Goal: Task Accomplishment & Management: Use online tool/utility

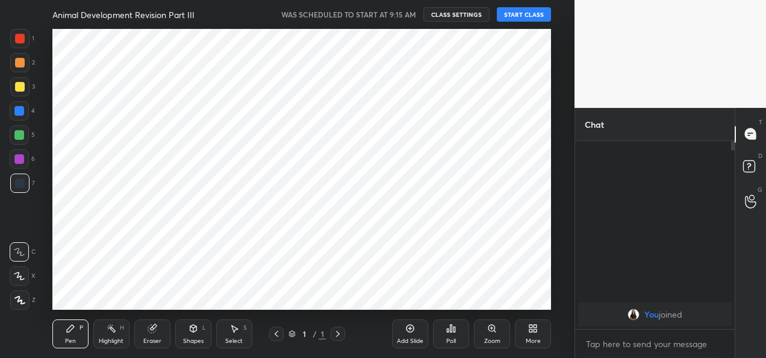
scroll to position [59946, 59700]
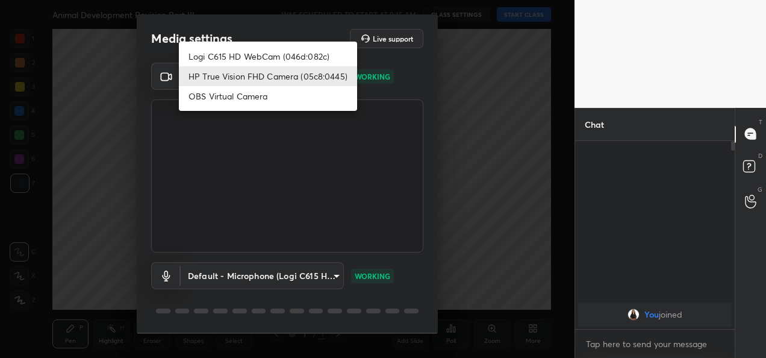
click at [317, 69] on body "1 2 3 4 5 6 7 C X Z C X Z E E Erase all H H Animal Development Revision Part II…" at bounding box center [383, 179] width 766 height 358
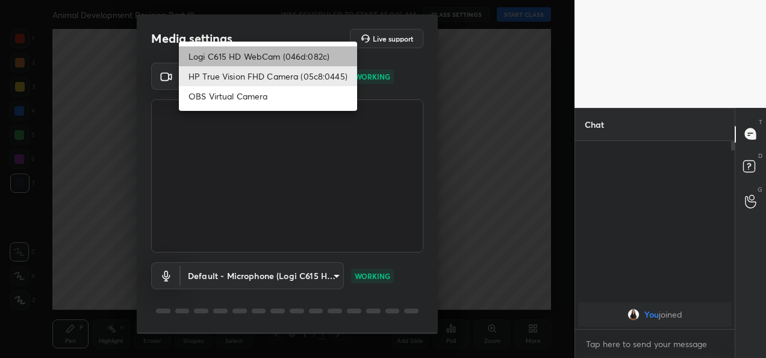
click at [272, 53] on li "Logi C615 HD WebCam (046d:082c)" at bounding box center [268, 56] width 178 height 20
type input "9a60a891c99e43c4f3b6c1c2af706b7568f7a8d24487825b1df04ecacc35332c"
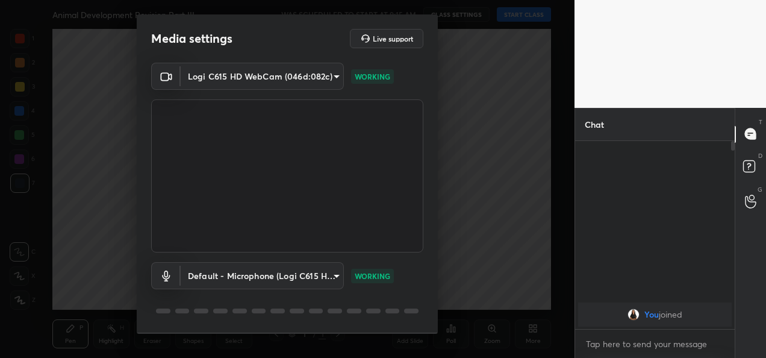
scroll to position [37, 0]
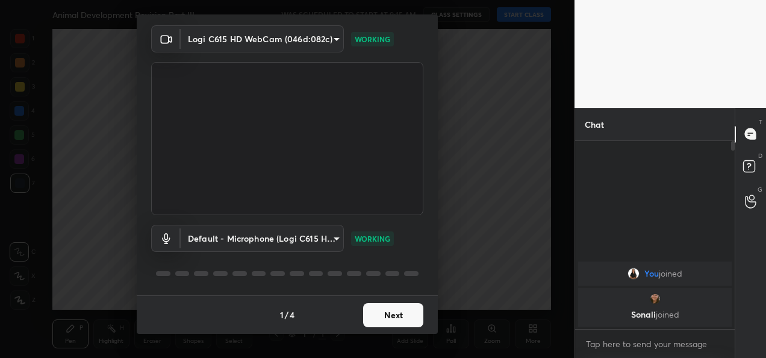
click at [405, 313] on button "Next" at bounding box center [393, 315] width 60 height 24
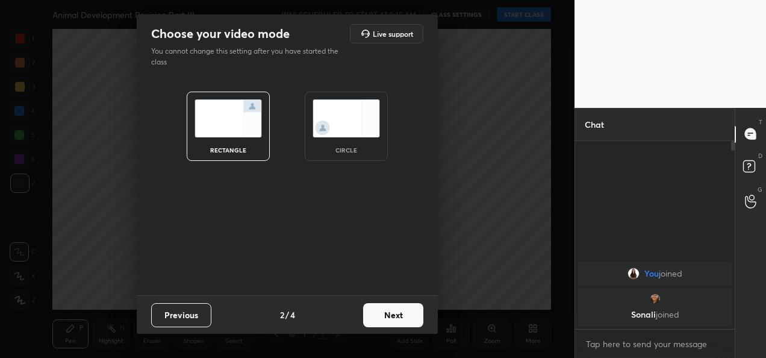
scroll to position [0, 0]
click at [405, 313] on button "Next" at bounding box center [393, 315] width 60 height 24
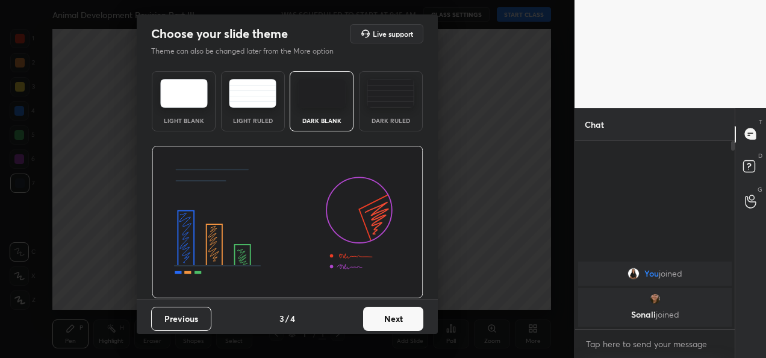
click at [405, 313] on button "Next" at bounding box center [393, 319] width 60 height 24
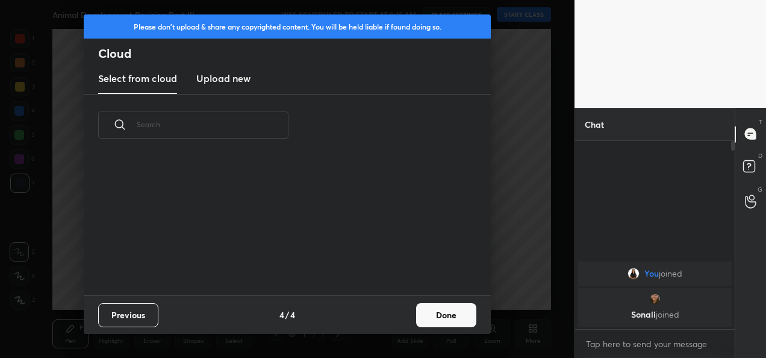
scroll to position [139, 387]
click at [431, 316] on button "Done" at bounding box center [446, 315] width 60 height 24
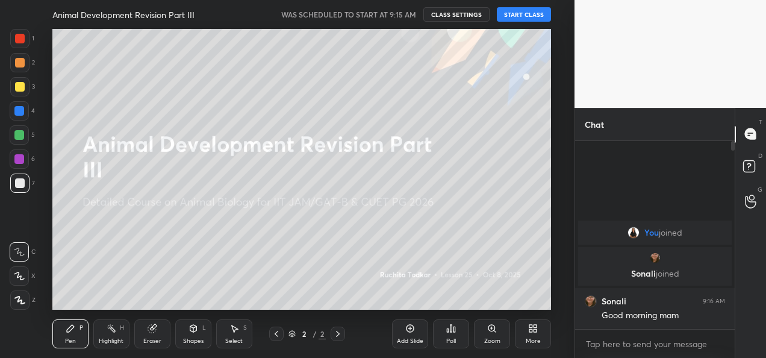
click at [517, 13] on button "START CLASS" at bounding box center [524, 14] width 54 height 14
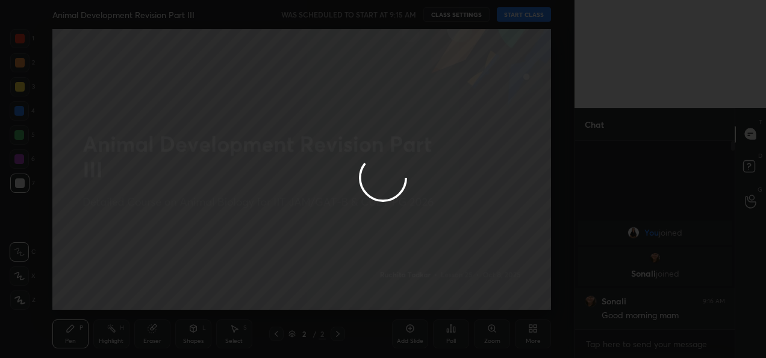
type textarea "x"
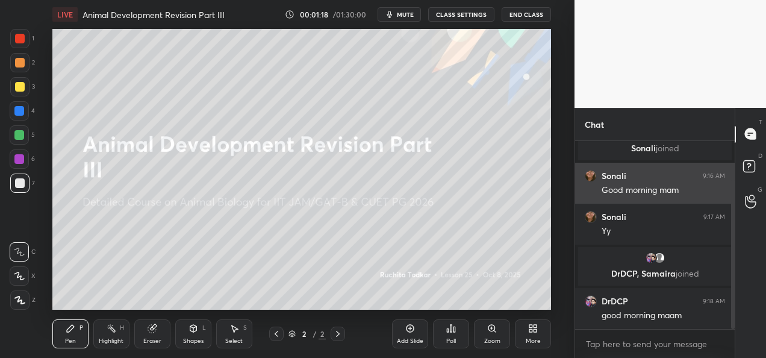
scroll to position [60, 0]
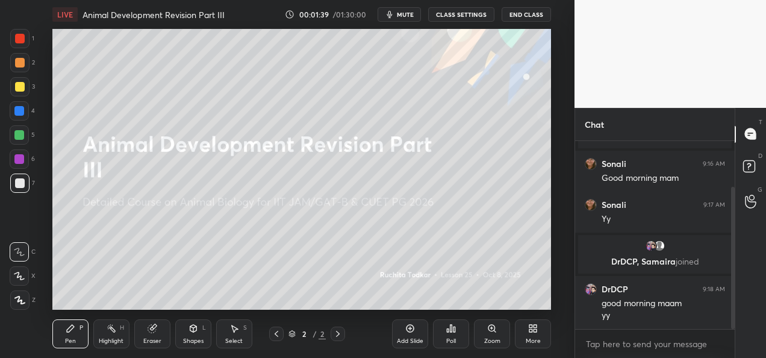
click at [408, 331] on icon at bounding box center [411, 329] width 8 height 8
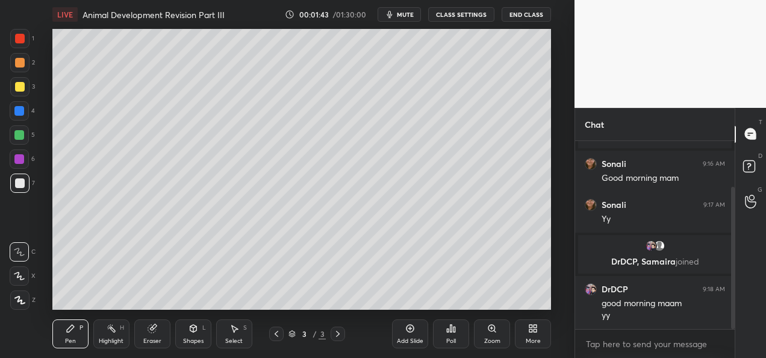
click at [23, 306] on div at bounding box center [19, 299] width 19 height 19
click at [26, 83] on div at bounding box center [19, 86] width 19 height 19
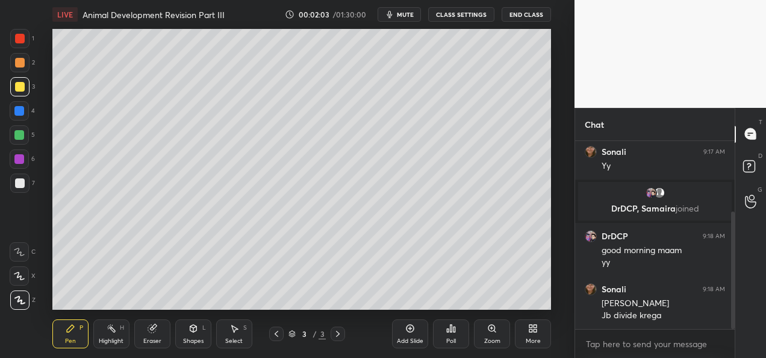
scroll to position [154, 0]
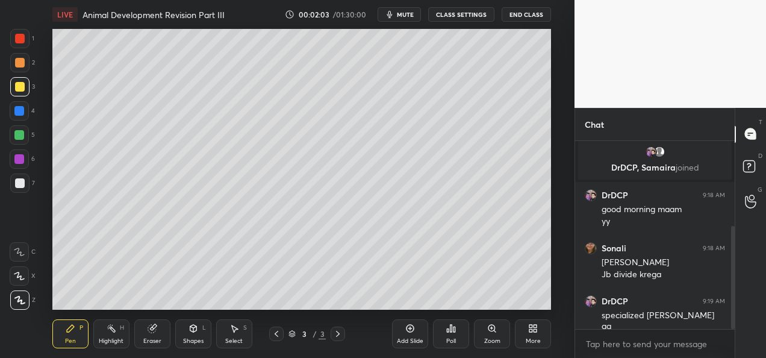
click at [18, 136] on div at bounding box center [19, 135] width 10 height 10
click at [19, 117] on div at bounding box center [19, 110] width 19 height 19
click at [401, 340] on div "Add Slide" at bounding box center [410, 341] width 26 height 6
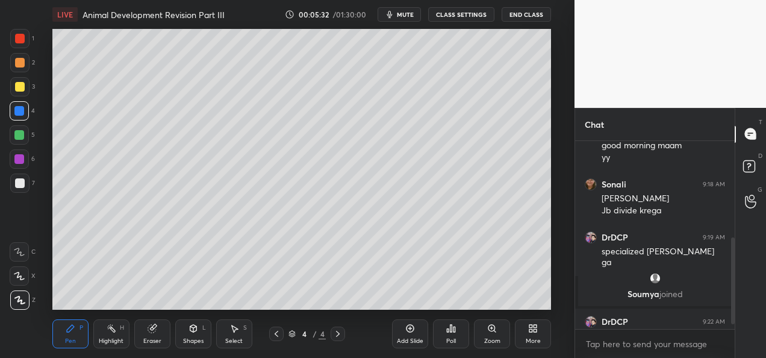
scroll to position [218, 0]
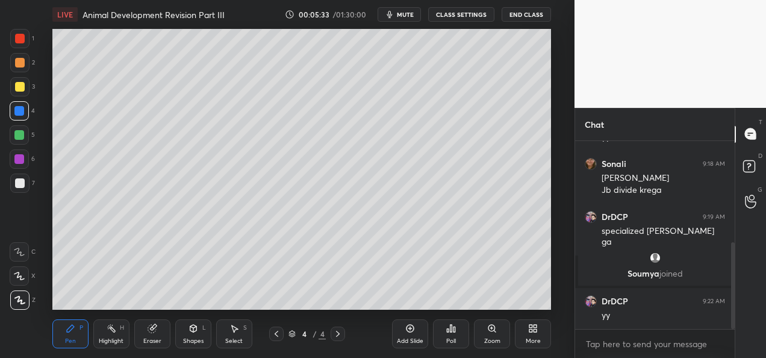
click at [23, 133] on div at bounding box center [19, 135] width 10 height 10
click at [20, 140] on div at bounding box center [19, 134] width 19 height 19
click at [408, 334] on div "Add Slide" at bounding box center [410, 333] width 36 height 29
click at [275, 335] on icon at bounding box center [277, 334] width 10 height 10
click at [335, 335] on icon at bounding box center [338, 334] width 10 height 10
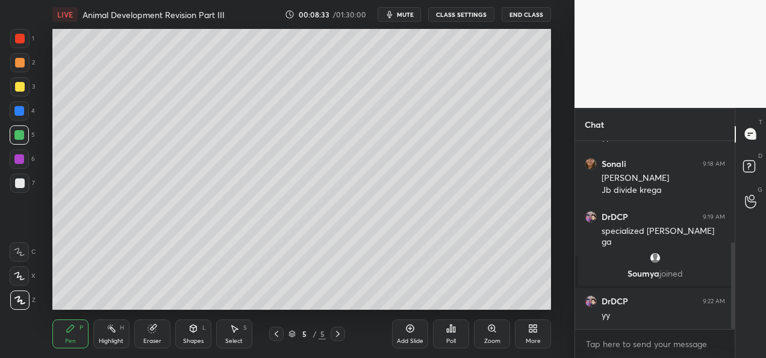
click at [188, 340] on div "Shapes" at bounding box center [193, 341] width 20 height 6
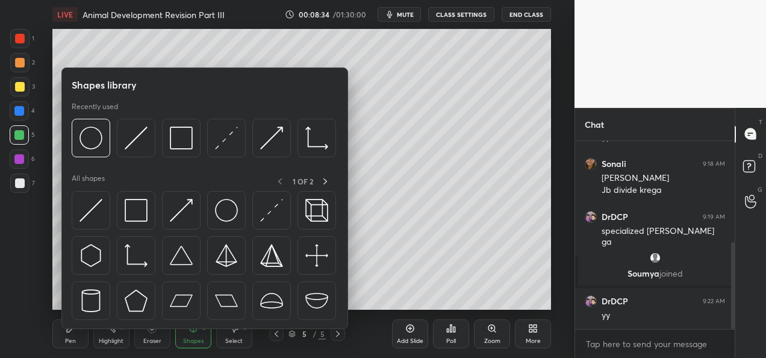
click at [151, 341] on div "Eraser" at bounding box center [152, 341] width 18 height 6
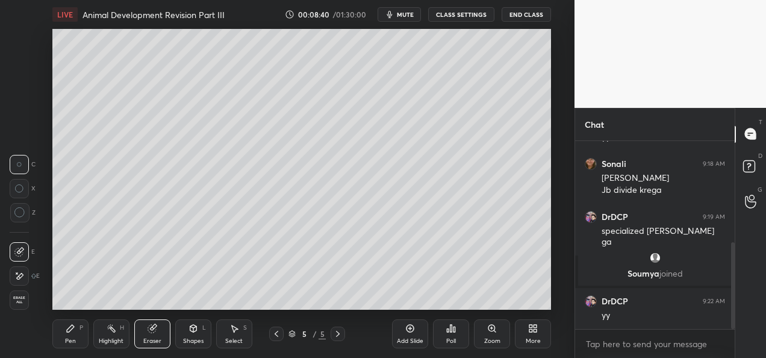
click at [69, 338] on div "Pen" at bounding box center [70, 341] width 11 height 6
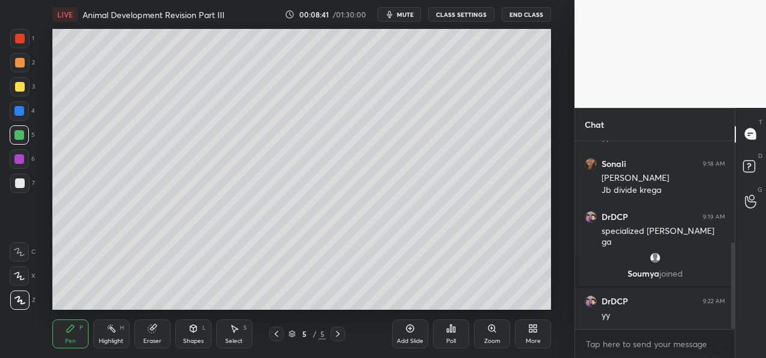
click at [18, 181] on div at bounding box center [20, 183] width 10 height 10
click at [25, 113] on div at bounding box center [19, 110] width 19 height 19
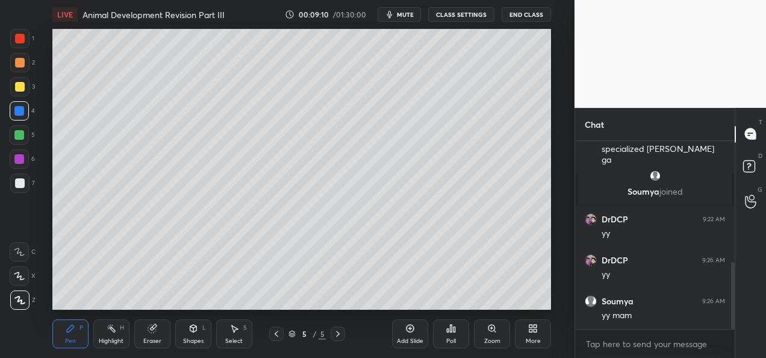
scroll to position [341, 0]
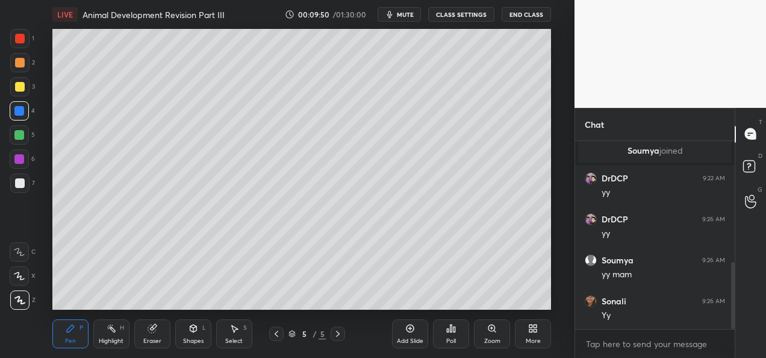
click at [146, 340] on div "Eraser" at bounding box center [152, 341] width 18 height 6
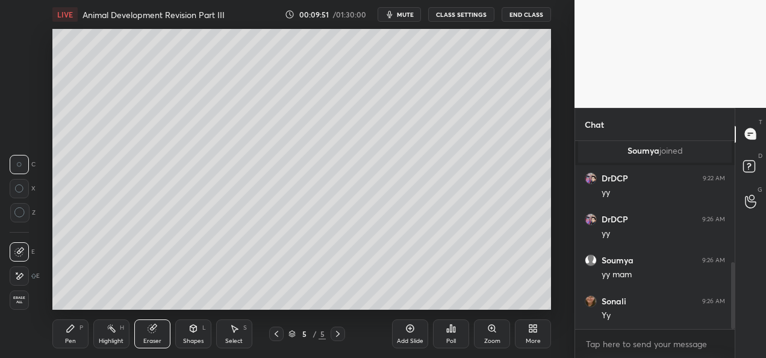
click at [87, 330] on div "Pen P" at bounding box center [70, 333] width 36 height 29
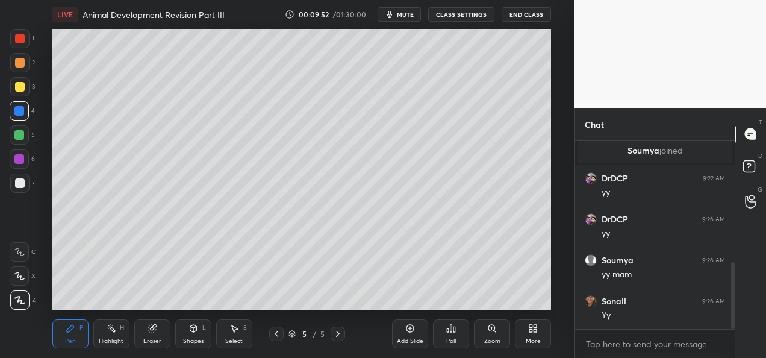
click at [17, 142] on div at bounding box center [19, 134] width 19 height 19
click at [22, 182] on div at bounding box center [20, 183] width 10 height 10
click at [446, 312] on div "Poll" at bounding box center [451, 333] width 36 height 67
click at [16, 135] on div at bounding box center [19, 135] width 10 height 10
click at [407, 339] on div "Add Slide" at bounding box center [410, 341] width 26 height 6
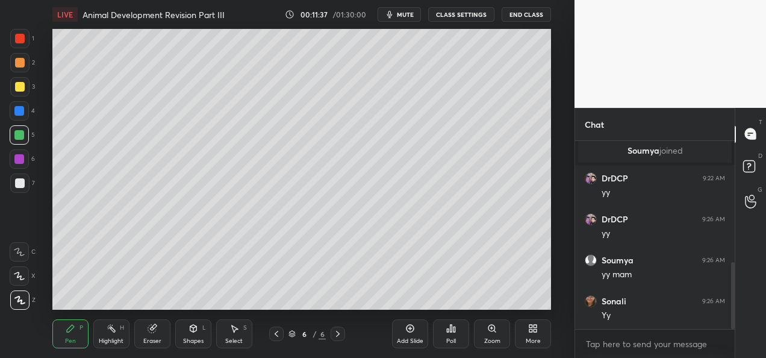
scroll to position [382, 0]
click at [190, 335] on div "Shapes L" at bounding box center [193, 333] width 36 height 29
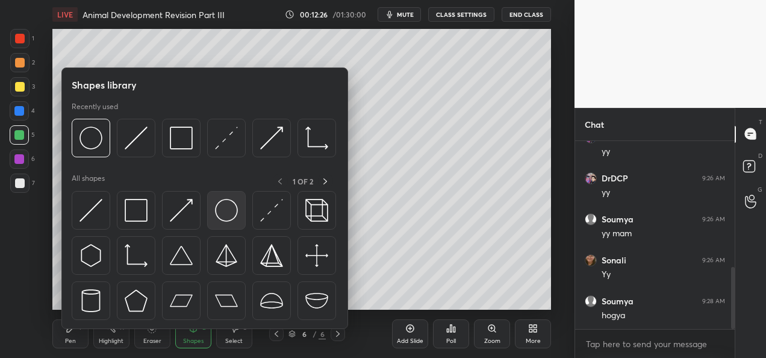
click at [223, 211] on img at bounding box center [226, 210] width 23 height 23
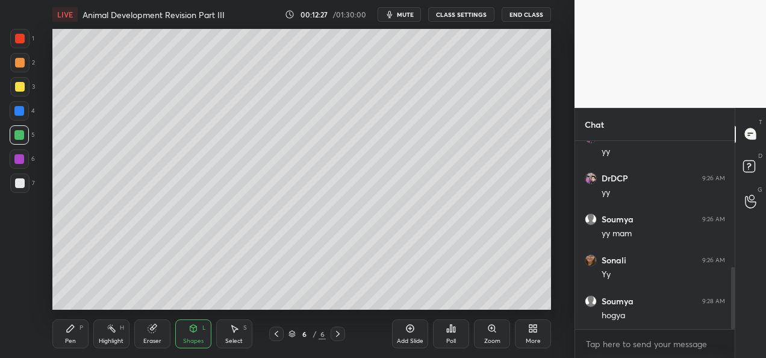
click at [20, 185] on div at bounding box center [20, 183] width 10 height 10
click at [61, 341] on div "Pen P" at bounding box center [70, 333] width 36 height 29
click at [22, 141] on div at bounding box center [19, 134] width 19 height 19
click at [23, 89] on div at bounding box center [20, 87] width 10 height 10
click at [22, 134] on div at bounding box center [19, 135] width 10 height 10
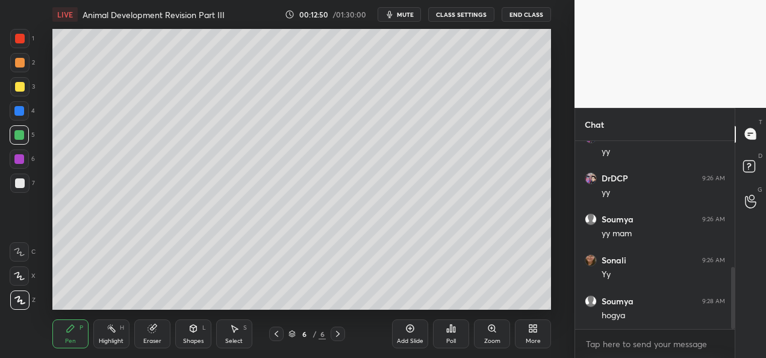
click at [18, 85] on div at bounding box center [20, 87] width 10 height 10
click at [19, 39] on div at bounding box center [20, 39] width 10 height 10
click at [21, 159] on div at bounding box center [19, 159] width 10 height 10
click at [23, 138] on div at bounding box center [19, 135] width 10 height 10
click at [19, 178] on div at bounding box center [20, 183] width 10 height 10
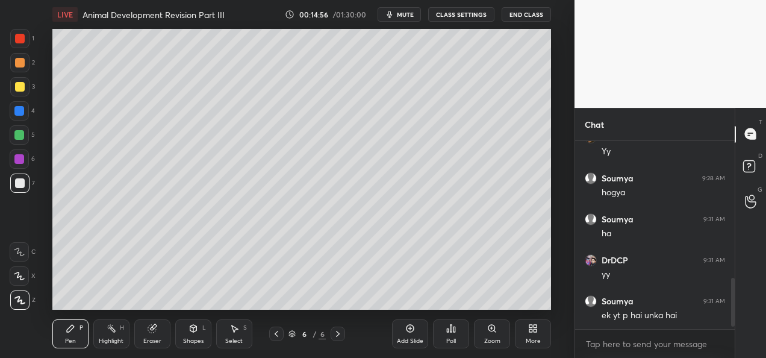
scroll to position [546, 0]
click at [403, 336] on div "Add Slide" at bounding box center [410, 333] width 36 height 29
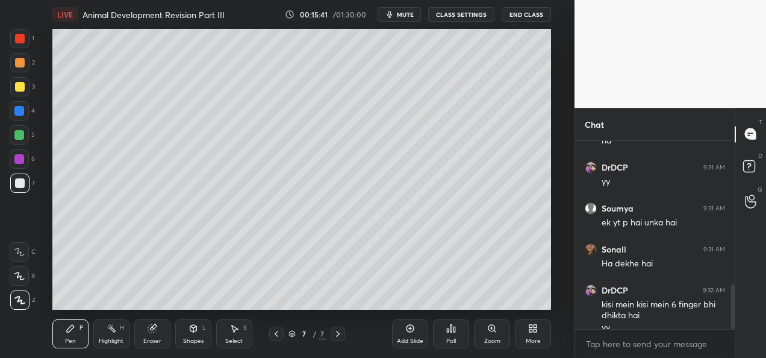
scroll to position [609, 0]
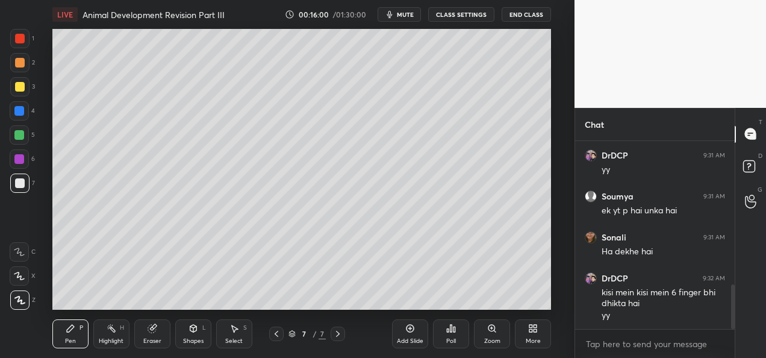
click at [190, 338] on div "Shapes" at bounding box center [193, 341] width 20 height 6
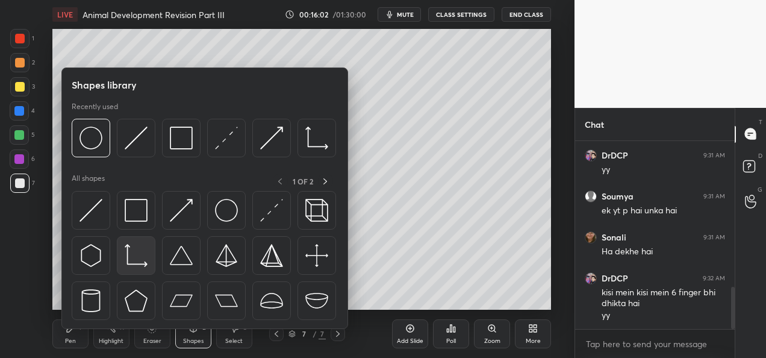
scroll to position [650, 0]
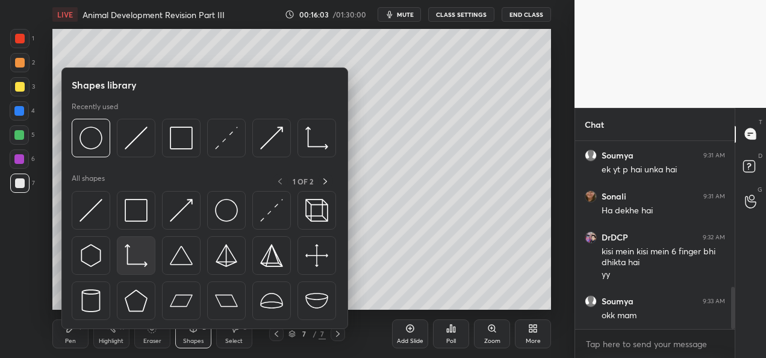
click at [140, 259] on img at bounding box center [136, 255] width 23 height 23
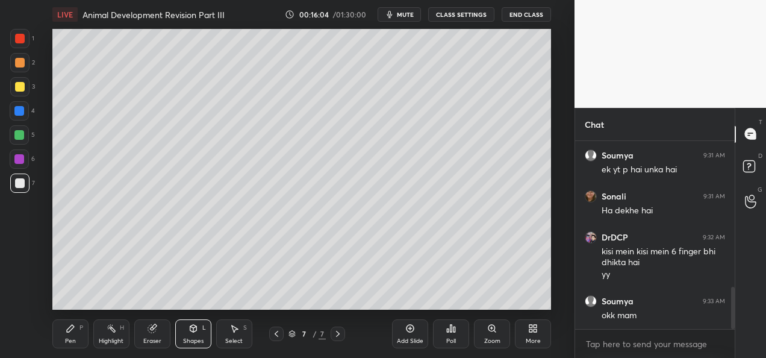
click at [24, 178] on div at bounding box center [19, 182] width 19 height 19
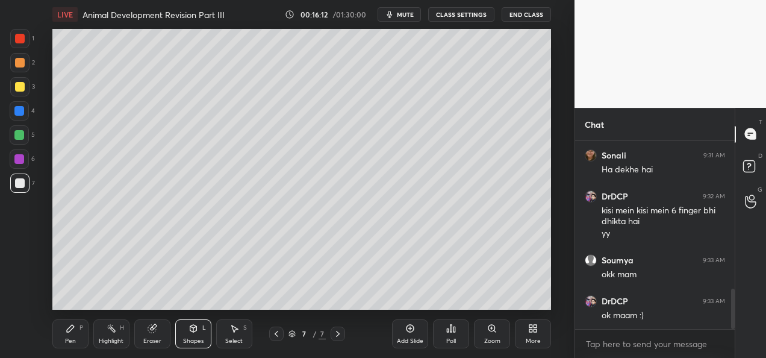
click at [60, 336] on div "Pen P" at bounding box center [70, 333] width 36 height 29
click at [23, 65] on div at bounding box center [20, 63] width 10 height 10
click at [36, 95] on div "1 2 3 4 5 6 7 C X Z C X Z E E Erase all H H" at bounding box center [19, 169] width 39 height 281
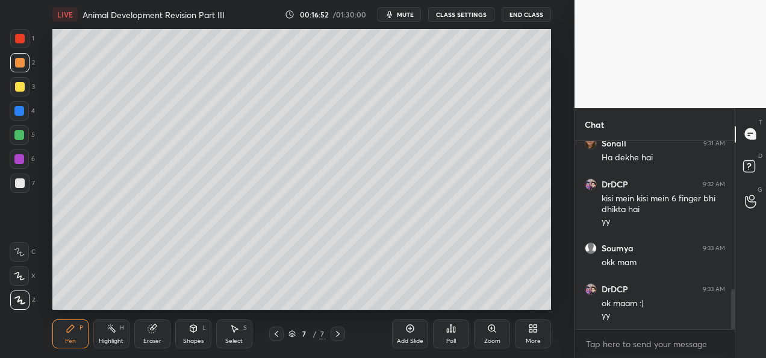
click at [151, 340] on div "Eraser" at bounding box center [152, 341] width 18 height 6
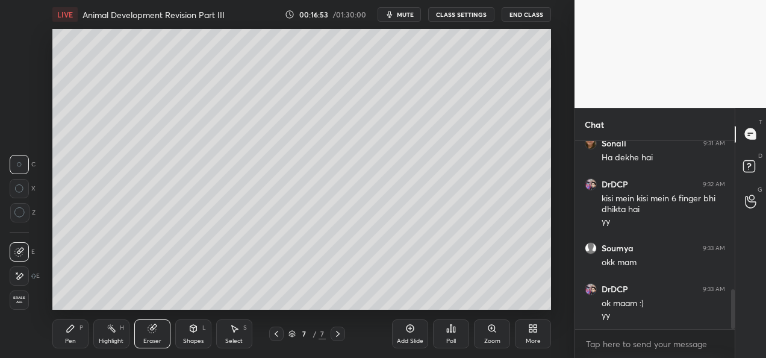
click at [158, 338] on div "Eraser" at bounding box center [152, 341] width 18 height 6
click at [61, 328] on div "Pen P" at bounding box center [70, 333] width 36 height 29
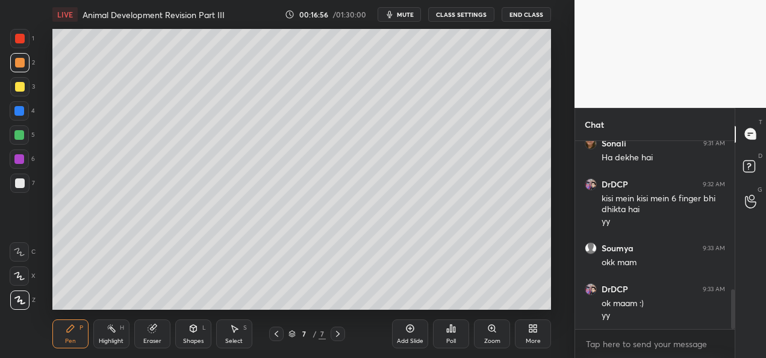
click at [22, 41] on div at bounding box center [20, 39] width 10 height 10
click at [149, 338] on div "Eraser" at bounding box center [152, 341] width 18 height 6
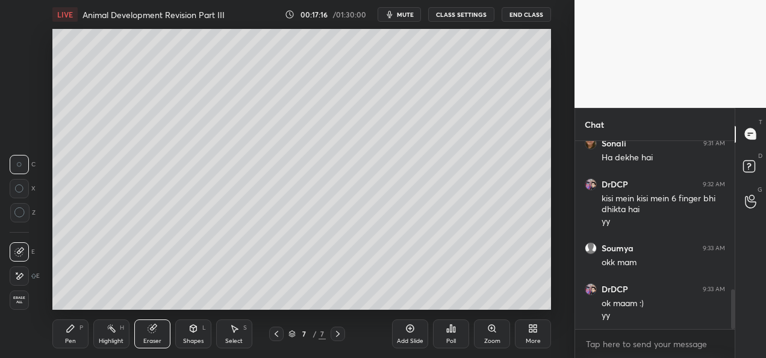
click at [111, 335] on div "Highlight H" at bounding box center [111, 333] width 36 height 29
click at [112, 334] on div "Highlight H" at bounding box center [111, 333] width 36 height 29
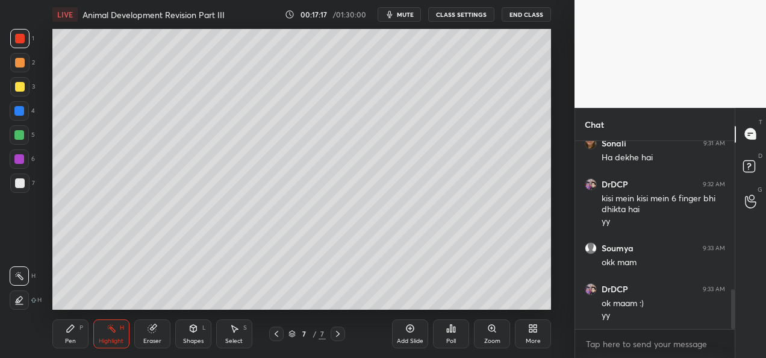
click at [18, 298] on icon at bounding box center [19, 299] width 6 height 6
click at [19, 113] on div at bounding box center [19, 111] width 10 height 10
click at [19, 87] on div at bounding box center [20, 87] width 10 height 10
click at [20, 59] on div at bounding box center [20, 63] width 10 height 10
click at [17, 88] on div at bounding box center [20, 87] width 10 height 10
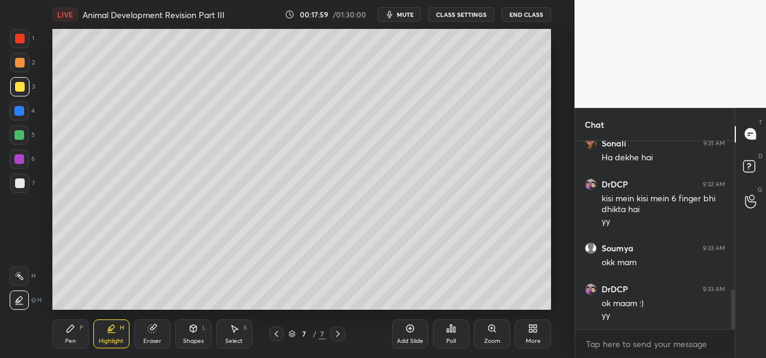
click at [56, 334] on div "Pen P" at bounding box center [70, 333] width 36 height 29
click at [19, 187] on div at bounding box center [20, 183] width 10 height 10
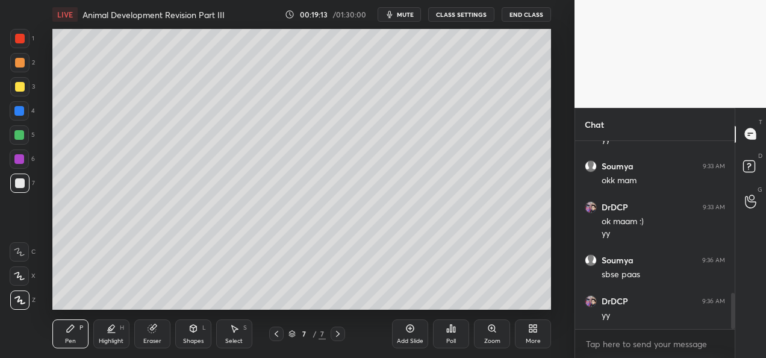
scroll to position [826, 0]
click at [411, 334] on div "Add Slide" at bounding box center [410, 333] width 36 height 29
click at [23, 67] on div at bounding box center [19, 62] width 19 height 19
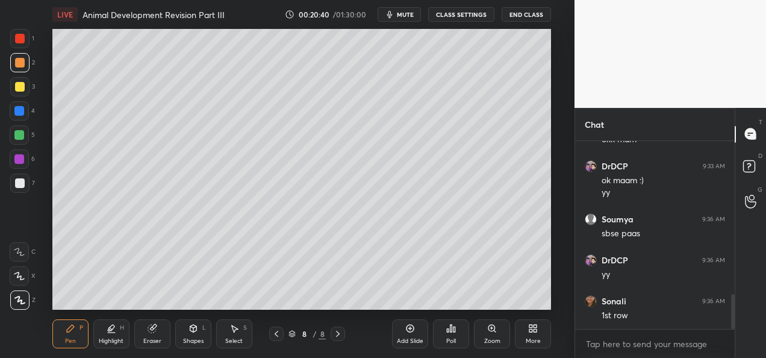
click at [20, 87] on div at bounding box center [20, 87] width 10 height 10
click at [22, 156] on div at bounding box center [19, 159] width 10 height 10
click at [190, 336] on div "Shapes L" at bounding box center [193, 333] width 36 height 29
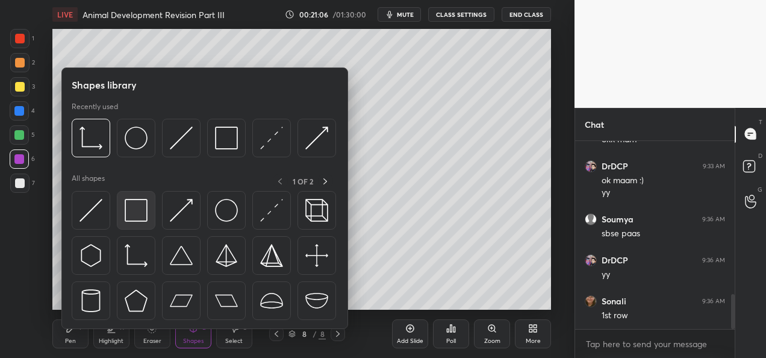
click at [132, 210] on img at bounding box center [136, 210] width 23 height 23
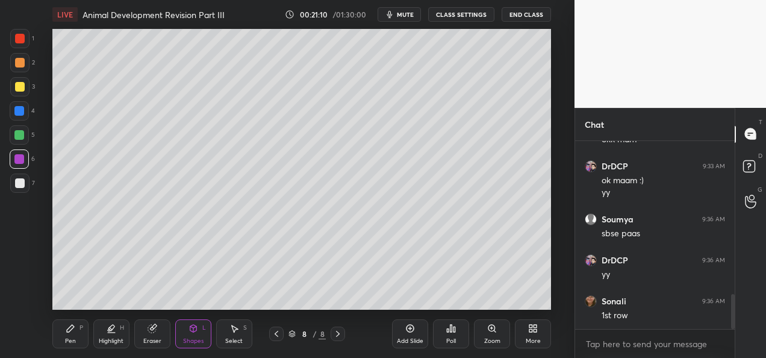
click at [22, 185] on div at bounding box center [20, 183] width 10 height 10
click at [23, 111] on div at bounding box center [19, 111] width 10 height 10
click at [112, 338] on div "Highlight" at bounding box center [111, 341] width 25 height 6
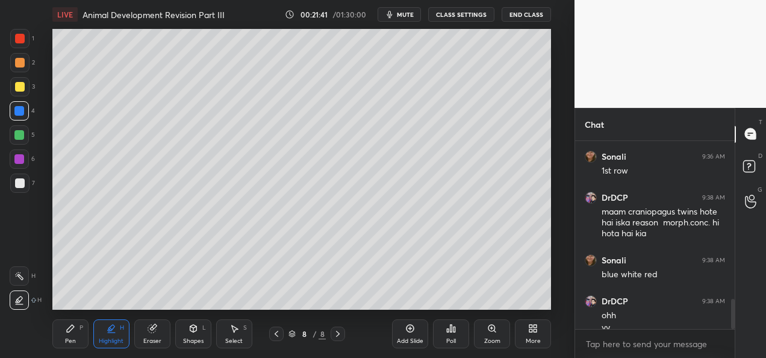
scroll to position [983, 0]
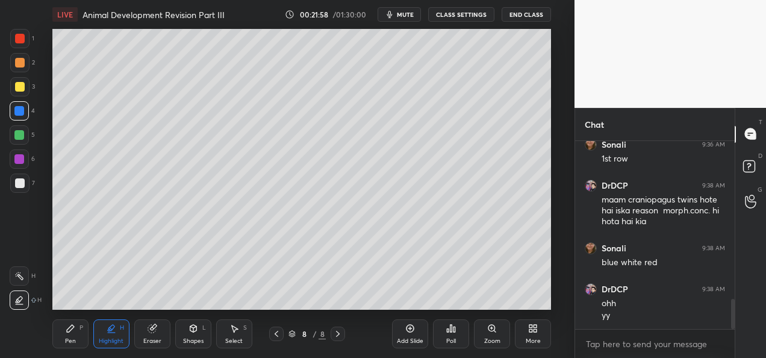
click at [32, 45] on div "1" at bounding box center [22, 38] width 24 height 19
click at [64, 336] on div "Pen P" at bounding box center [70, 333] width 36 height 29
click at [16, 184] on div at bounding box center [20, 183] width 10 height 10
click at [24, 161] on div at bounding box center [19, 158] width 19 height 19
click at [20, 181] on div at bounding box center [20, 183] width 10 height 10
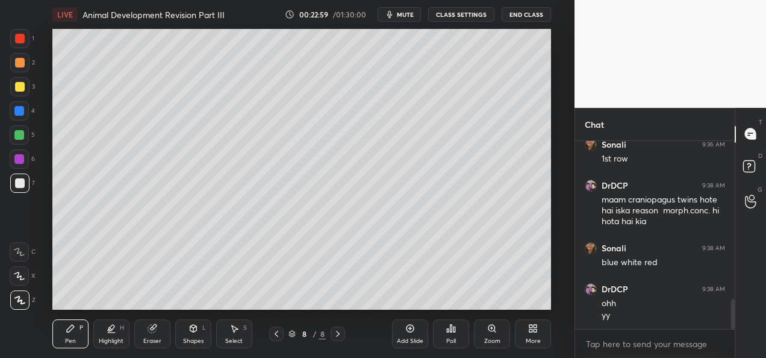
click at [23, 185] on div at bounding box center [20, 183] width 10 height 10
click at [410, 340] on div "Add Slide" at bounding box center [410, 341] width 26 height 6
click at [26, 61] on div at bounding box center [19, 62] width 19 height 19
click at [21, 90] on div at bounding box center [20, 87] width 10 height 10
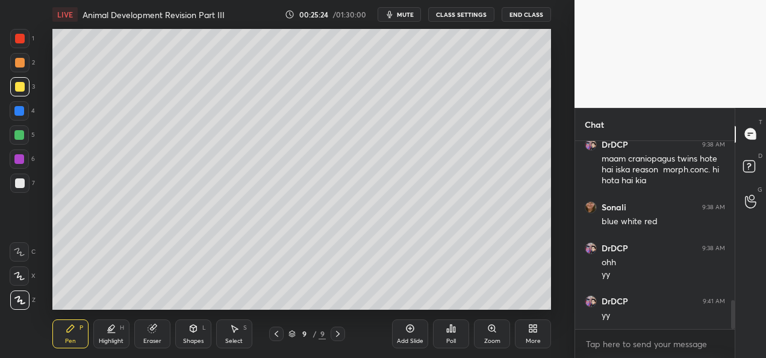
click at [404, 338] on div "Add Slide" at bounding box center [410, 341] width 26 height 6
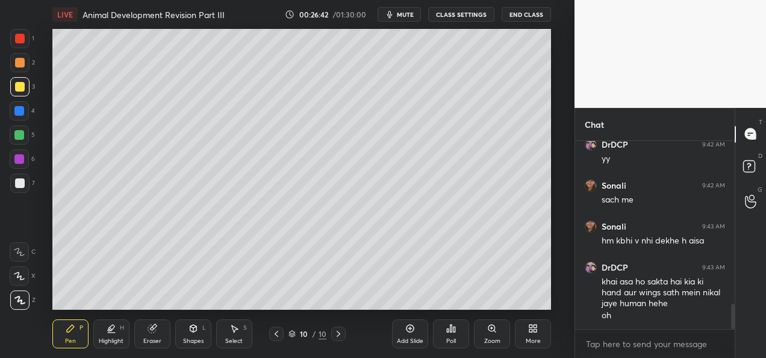
scroll to position [1262, 0]
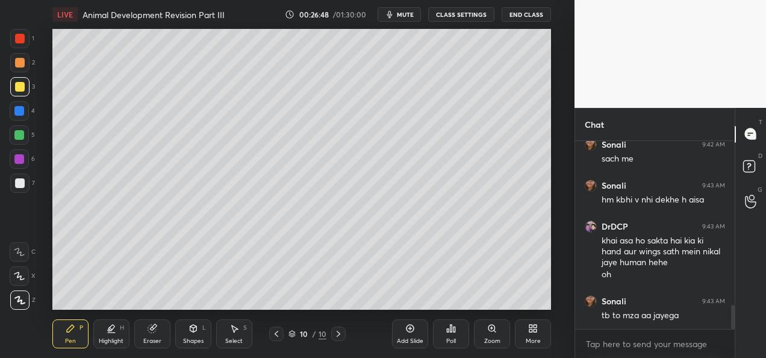
click at [532, 338] on div "More" at bounding box center [533, 341] width 15 height 6
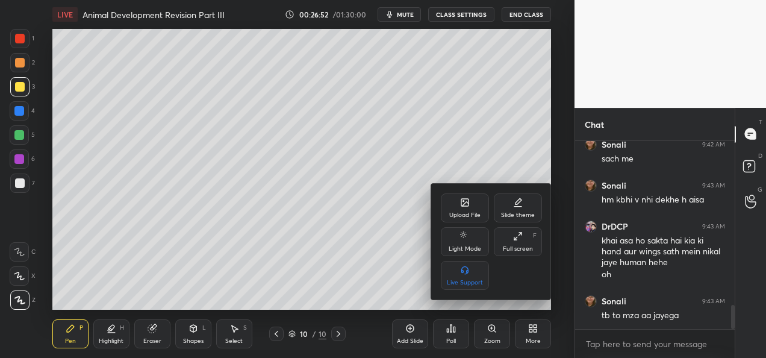
click at [461, 212] on div "Upload File" at bounding box center [464, 215] width 31 height 6
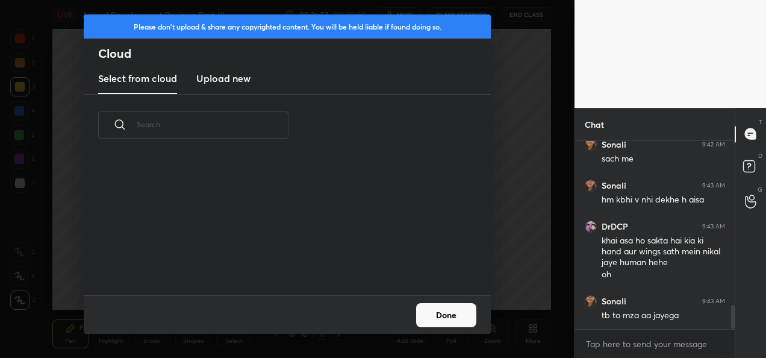
scroll to position [139, 387]
click at [205, 79] on h3 "Upload new" at bounding box center [223, 78] width 54 height 14
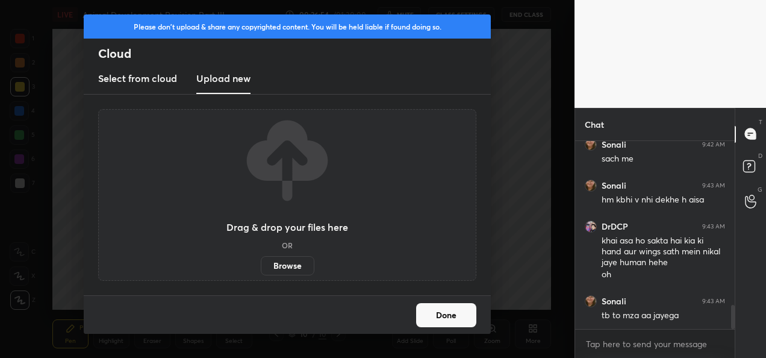
click at [299, 267] on label "Browse" at bounding box center [288, 265] width 54 height 19
click at [261, 267] on input "Browse" at bounding box center [261, 265] width 0 height 19
click at [447, 322] on button "Done" at bounding box center [446, 315] width 60 height 24
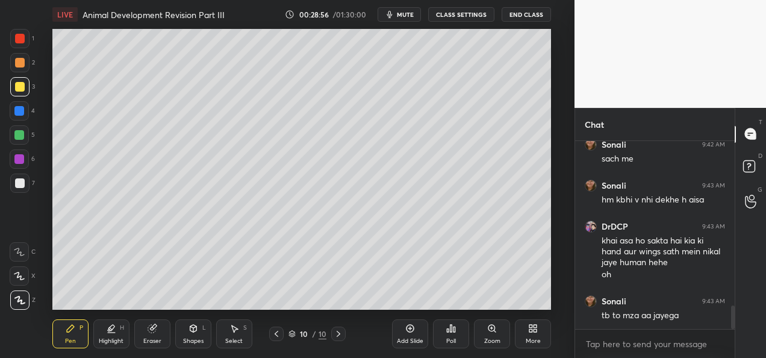
scroll to position [1303, 0]
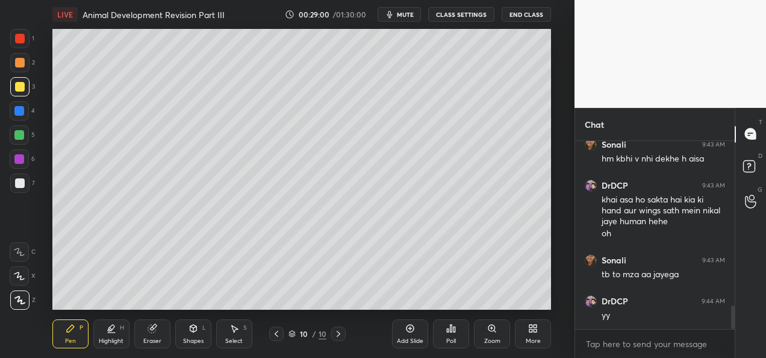
click at [532, 336] on div "More" at bounding box center [533, 333] width 36 height 29
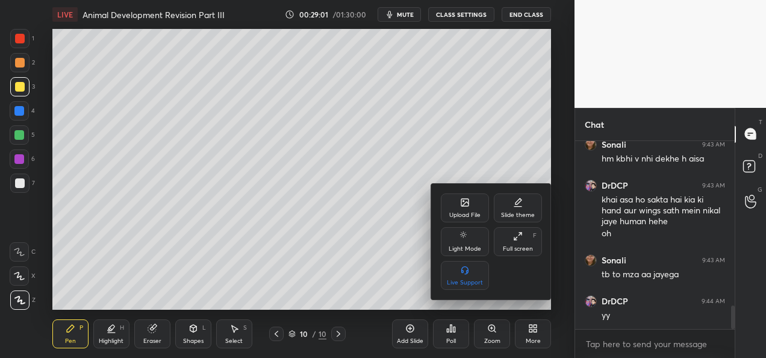
click at [453, 213] on div "Upload File" at bounding box center [464, 215] width 31 height 6
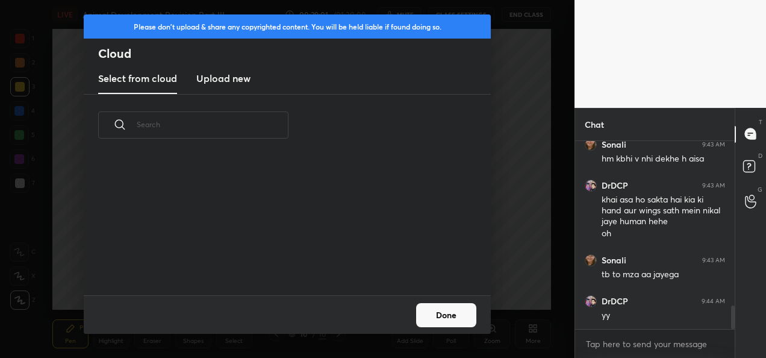
scroll to position [139, 387]
click at [228, 78] on h3 "Upload new" at bounding box center [223, 78] width 54 height 14
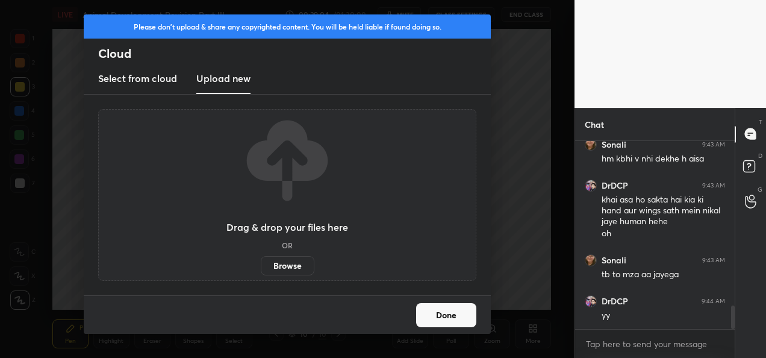
click at [279, 263] on label "Browse" at bounding box center [288, 265] width 54 height 19
click at [261, 263] on input "Browse" at bounding box center [261, 265] width 0 height 19
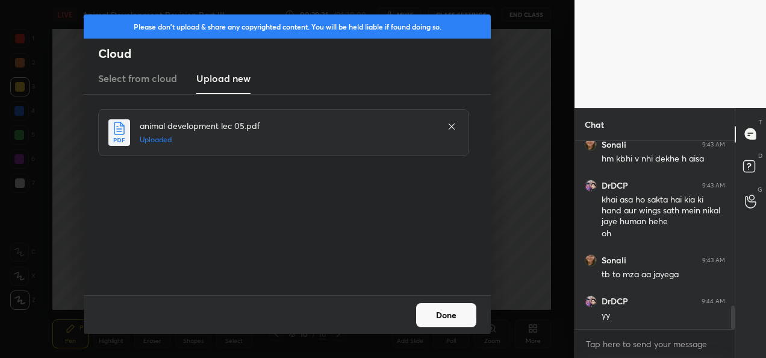
click at [437, 320] on button "Done" at bounding box center [446, 315] width 60 height 24
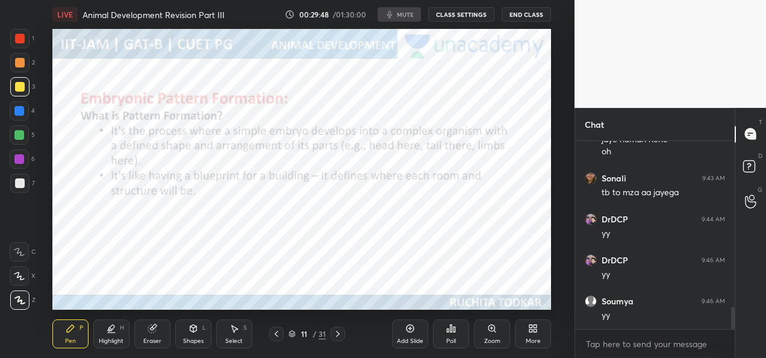
scroll to position [1426, 0]
click at [22, 109] on div at bounding box center [19, 111] width 10 height 10
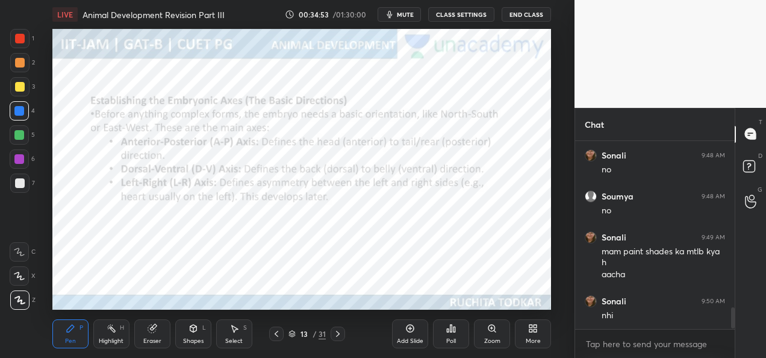
scroll to position [1476, 0]
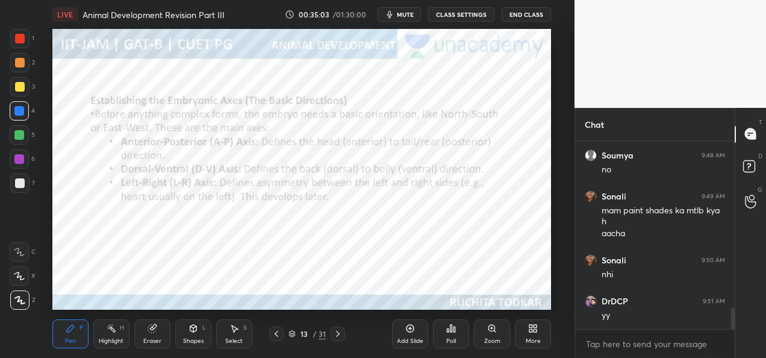
click at [338, 331] on icon at bounding box center [338, 334] width 10 height 10
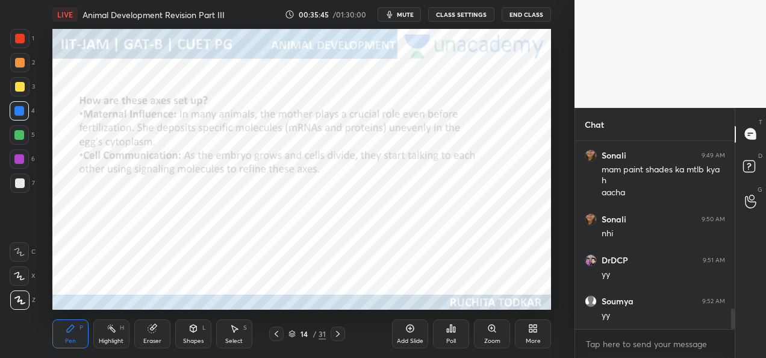
scroll to position [1557, 0]
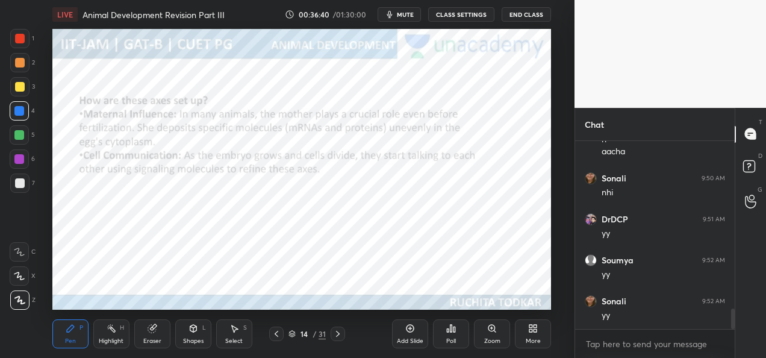
click at [338, 338] on icon at bounding box center [338, 334] width 10 height 10
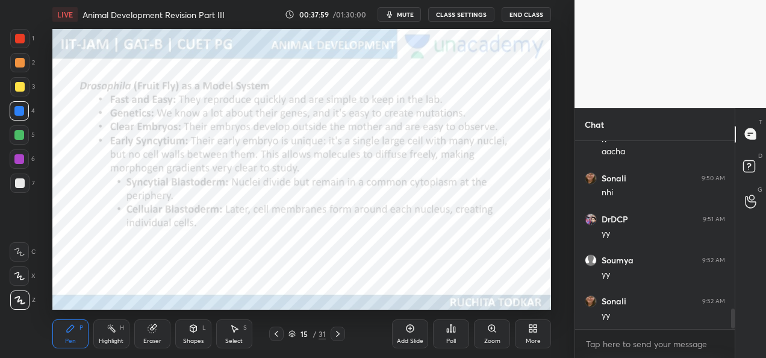
scroll to position [1598, 0]
click at [17, 40] on div at bounding box center [20, 39] width 10 height 10
click at [22, 43] on div at bounding box center [19, 38] width 19 height 19
click at [340, 335] on icon at bounding box center [338, 334] width 10 height 10
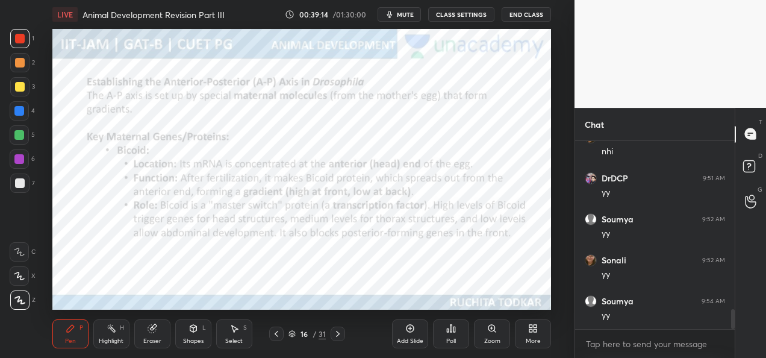
click at [449, 13] on button "CLASS SETTINGS" at bounding box center [461, 14] width 66 height 14
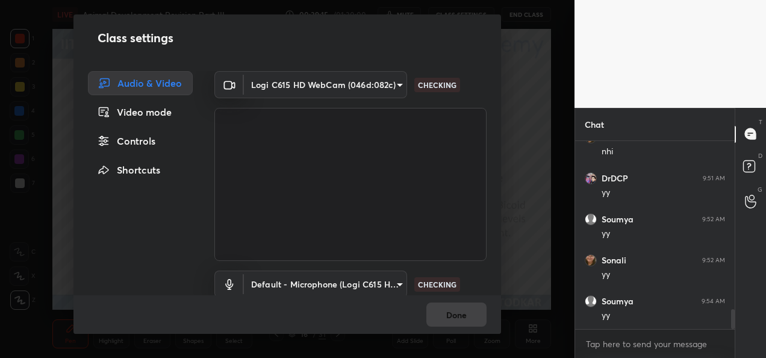
click at [364, 83] on body "1 2 3 4 5 6 7 C X Z C X Z E E Erase all H H LIVE Animal Development Revision Pa…" at bounding box center [383, 179] width 766 height 358
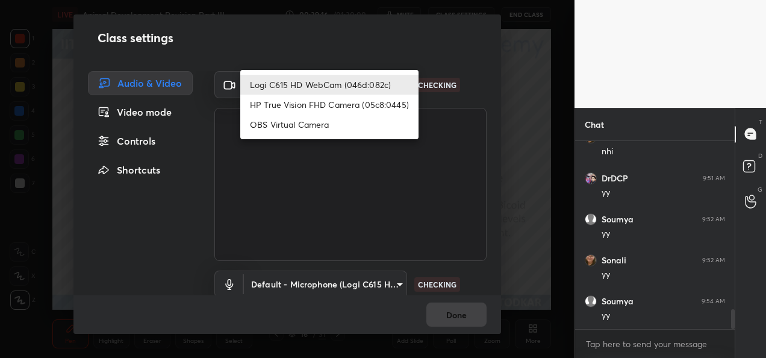
click at [326, 104] on li "HP True Vision FHD Camera (05c8:0445)" at bounding box center [329, 105] width 178 height 20
type input "bcf53276a89e7daf4ffafe53acaefef8a573b71029af250087ced6fea5ab325b"
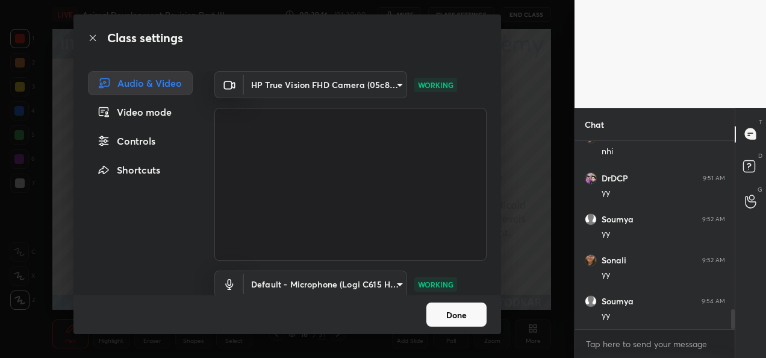
click at [447, 316] on button "Done" at bounding box center [456, 314] width 60 height 24
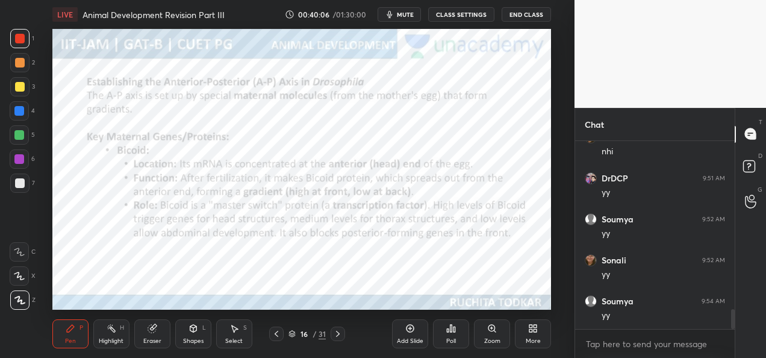
scroll to position [1639, 0]
click at [456, 15] on button "CLASS SETTINGS" at bounding box center [461, 14] width 66 height 14
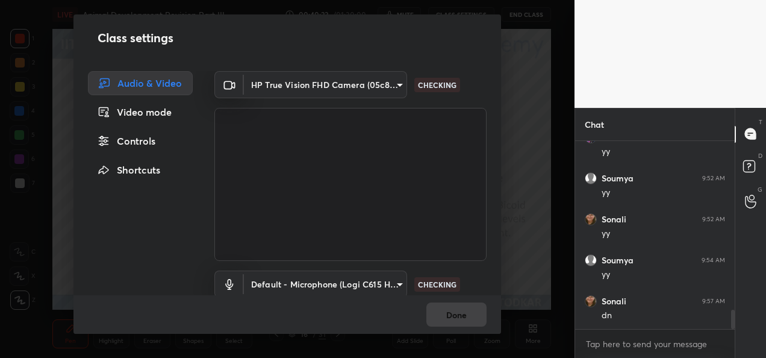
click at [354, 83] on body "1 2 3 4 5 6 7 C X Z C X Z E E Erase all H H LIVE Animal Development Revision Pa…" at bounding box center [383, 179] width 766 height 358
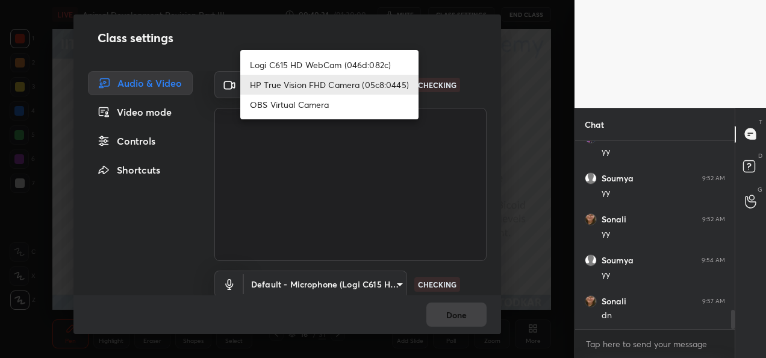
click at [319, 69] on li "Logi C615 HD WebCam (046d:082c)" at bounding box center [329, 65] width 178 height 20
type input "9a60a891c99e43c4f3b6c1c2af706b7568f7a8d24487825b1df04ecacc35332c"
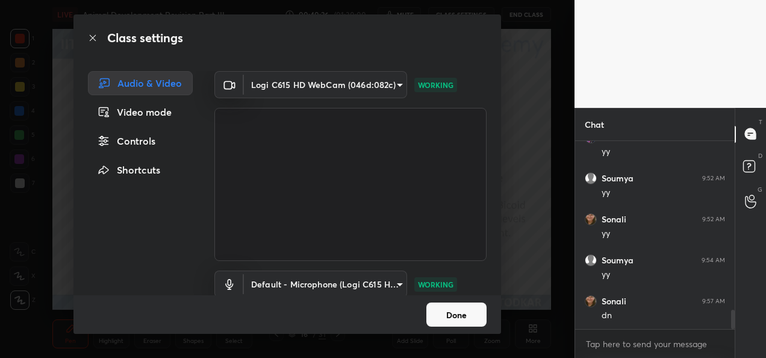
click at [463, 317] on button "Done" at bounding box center [456, 314] width 60 height 24
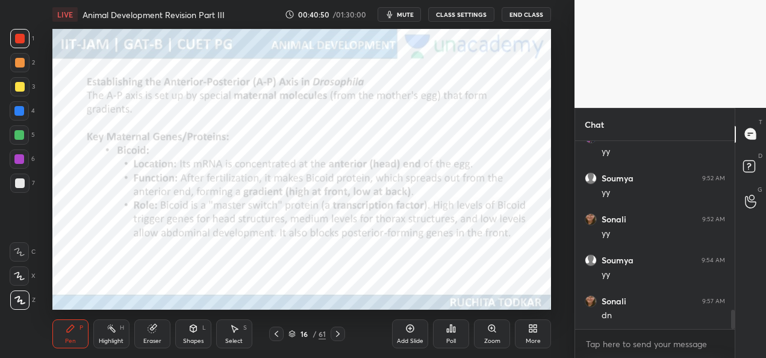
scroll to position [1651, 0]
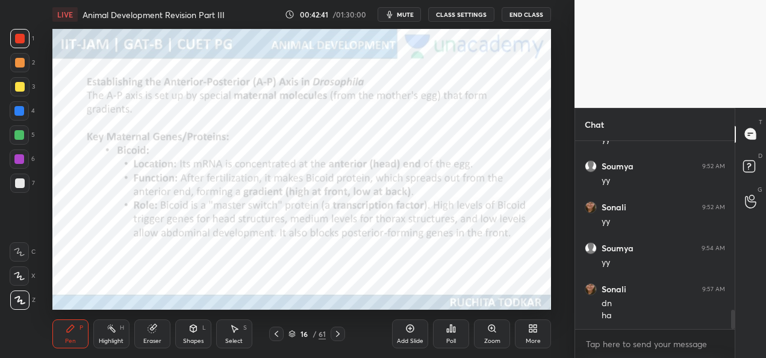
click at [338, 337] on icon at bounding box center [338, 334] width 10 height 10
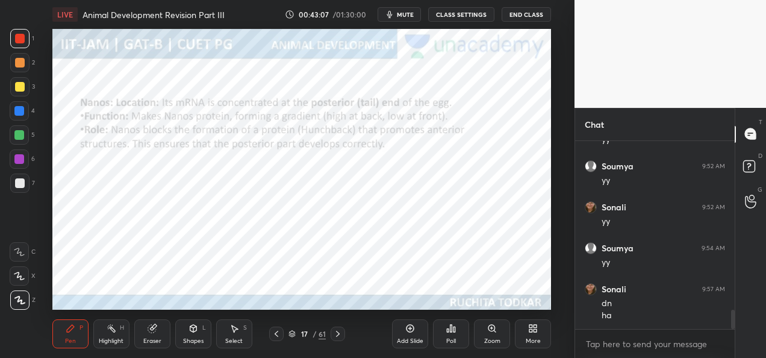
click at [278, 337] on icon at bounding box center [277, 334] width 10 height 10
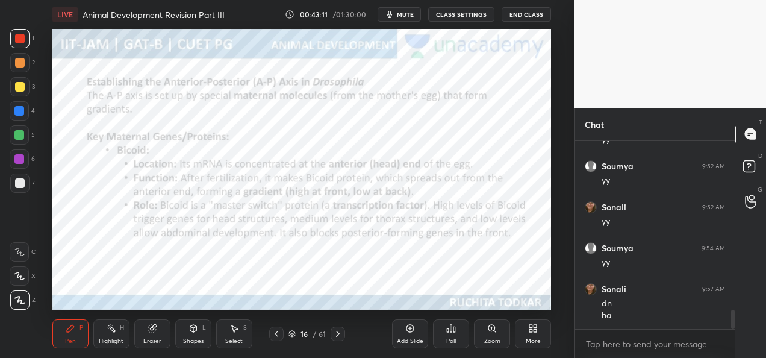
click at [157, 338] on div "Eraser" at bounding box center [152, 341] width 18 height 6
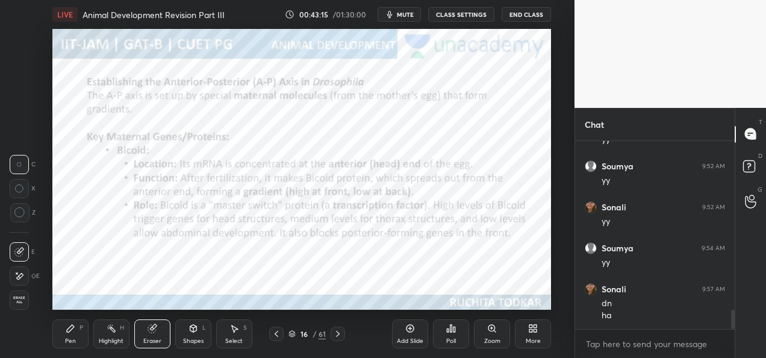
click at [64, 337] on div "Pen P" at bounding box center [70, 333] width 36 height 29
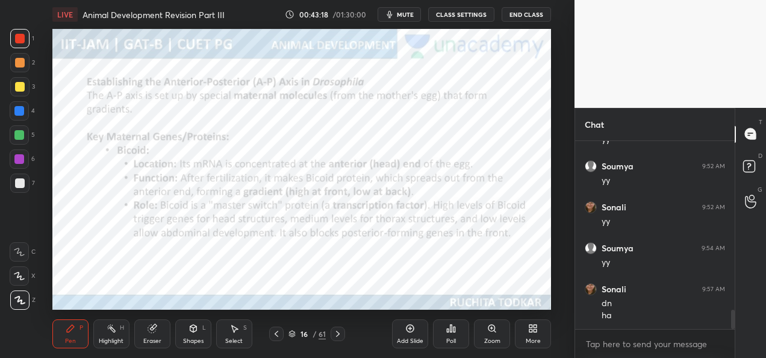
scroll to position [1703, 0]
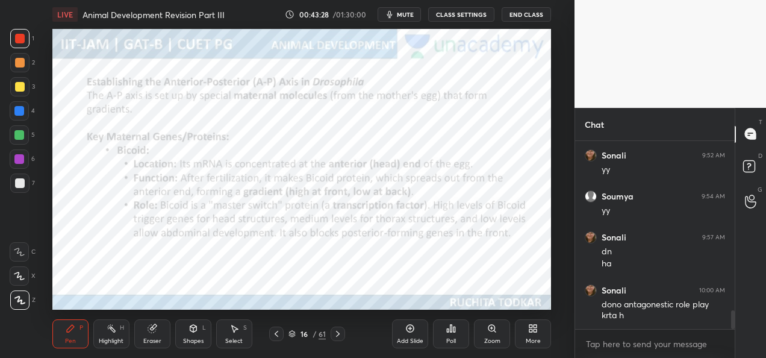
click at [339, 335] on icon at bounding box center [338, 334] width 10 height 10
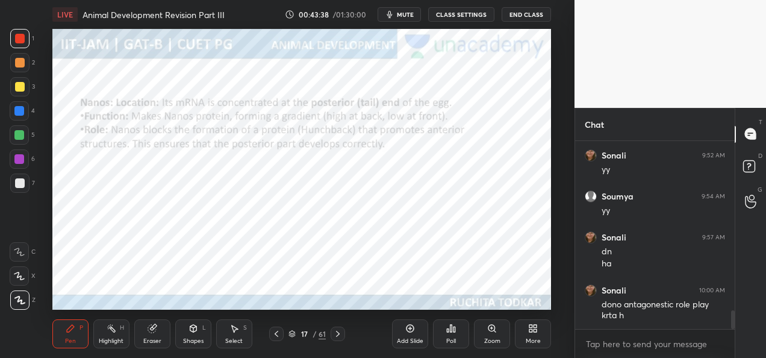
click at [338, 338] on div at bounding box center [338, 333] width 14 height 14
click at [336, 335] on icon at bounding box center [338, 334] width 10 height 10
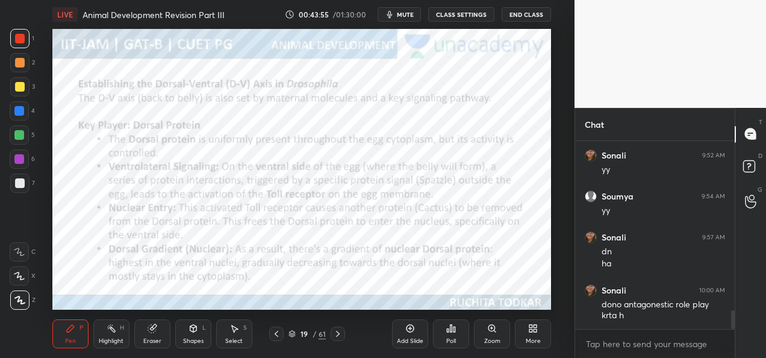
click at [275, 336] on icon at bounding box center [277, 334] width 10 height 10
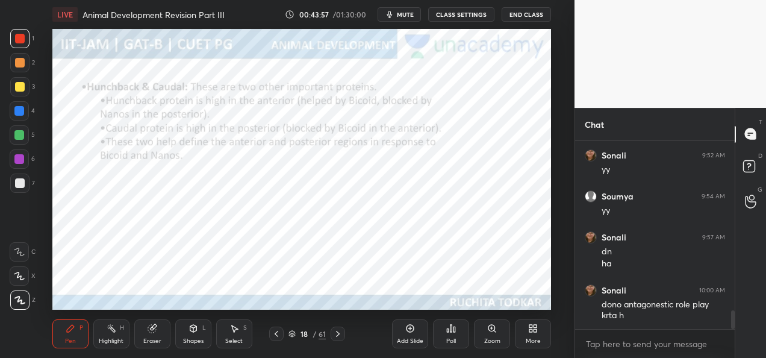
click at [407, 335] on div "Add Slide" at bounding box center [410, 333] width 36 height 29
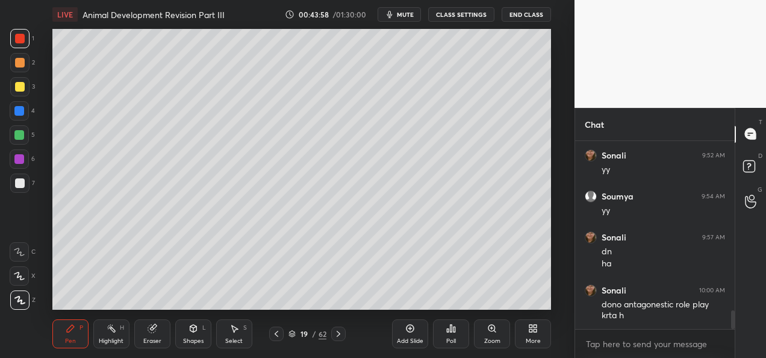
click at [192, 340] on div "Shapes" at bounding box center [193, 341] width 20 height 6
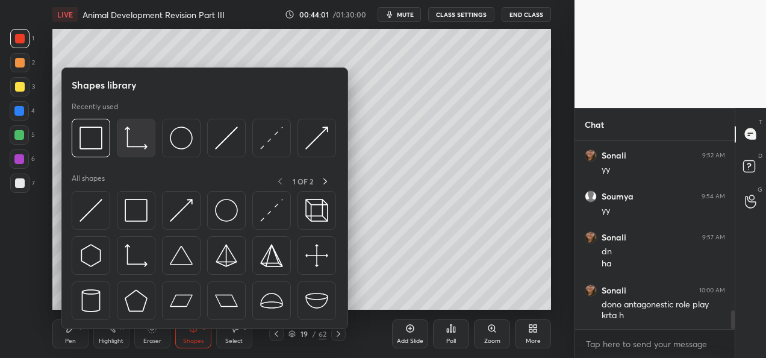
click at [128, 153] on div at bounding box center [136, 138] width 39 height 39
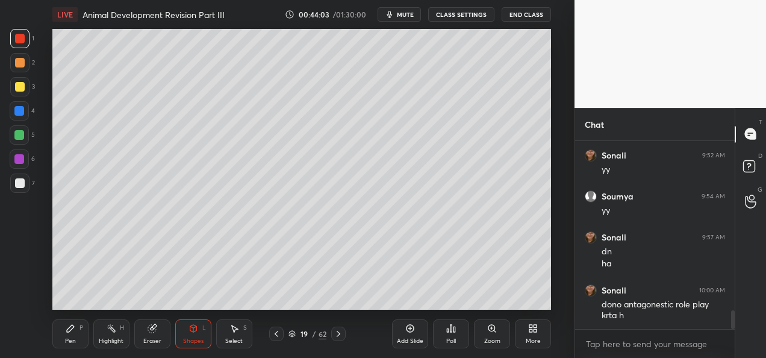
click at [23, 187] on div at bounding box center [20, 183] width 10 height 10
click at [20, 87] on div at bounding box center [20, 87] width 10 height 10
click at [75, 340] on div "Pen" at bounding box center [70, 341] width 11 height 6
click at [22, 84] on div at bounding box center [20, 87] width 10 height 10
click at [23, 158] on div at bounding box center [19, 159] width 10 height 10
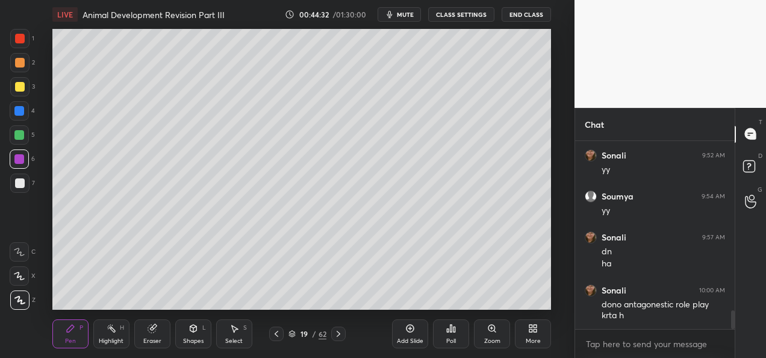
click at [19, 178] on div at bounding box center [20, 183] width 10 height 10
click at [19, 151] on div at bounding box center [19, 158] width 19 height 19
click at [22, 157] on div at bounding box center [19, 159] width 10 height 10
click at [19, 61] on div at bounding box center [20, 63] width 10 height 10
click at [155, 336] on div "Eraser" at bounding box center [152, 333] width 36 height 29
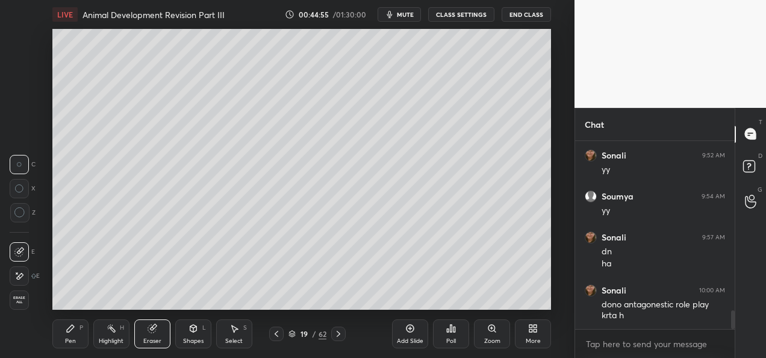
click at [189, 338] on div "Shapes" at bounding box center [193, 341] width 20 height 6
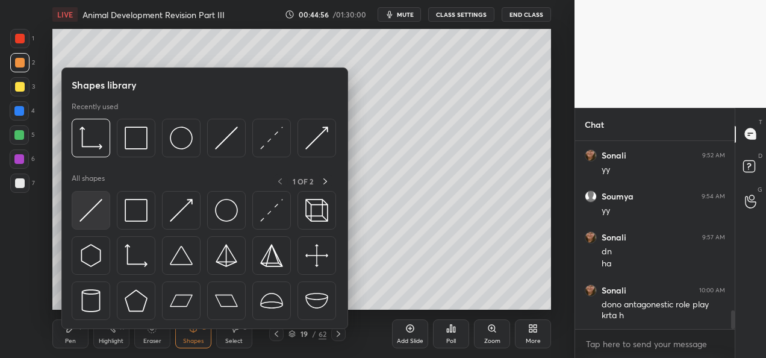
click at [92, 215] on img at bounding box center [90, 210] width 23 height 23
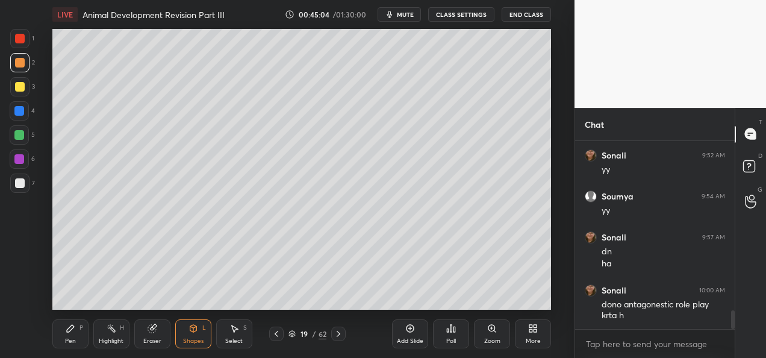
click at [70, 339] on div "Pen" at bounding box center [70, 341] width 11 height 6
click at [19, 111] on div at bounding box center [19, 111] width 10 height 10
click at [184, 338] on div "Shapes" at bounding box center [193, 341] width 20 height 6
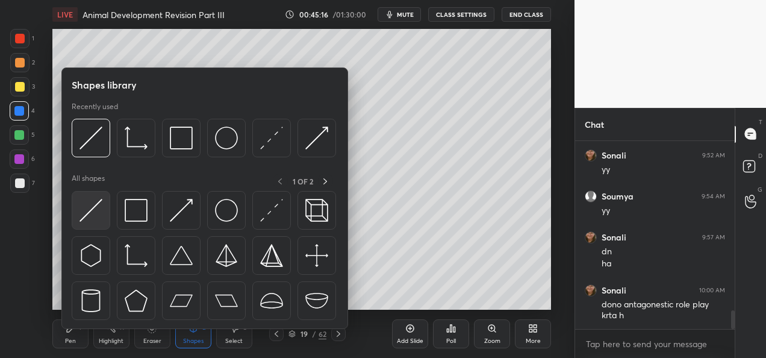
click at [89, 206] on img at bounding box center [90, 210] width 23 height 23
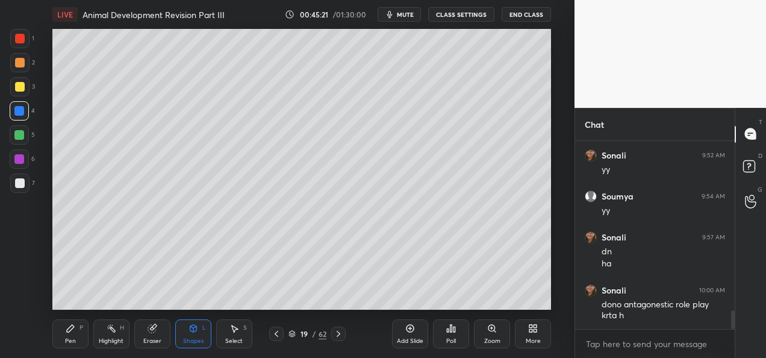
click at [66, 338] on div "Pen" at bounding box center [70, 341] width 11 height 6
click at [24, 62] on div at bounding box center [19, 62] width 19 height 19
click at [30, 188] on div "7" at bounding box center [22, 182] width 25 height 19
click at [404, 340] on div "Add Slide" at bounding box center [410, 341] width 26 height 6
click at [195, 338] on div "Shapes" at bounding box center [193, 341] width 20 height 6
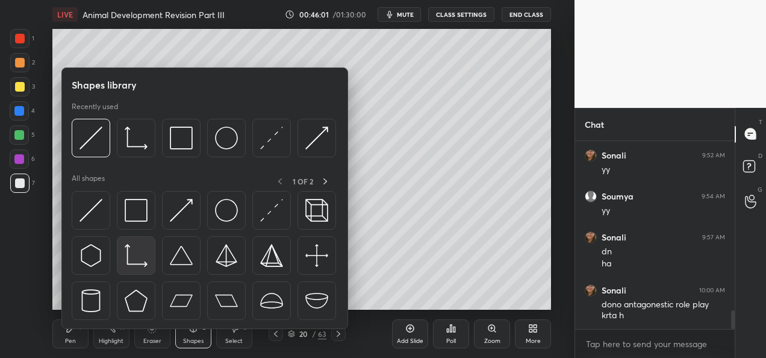
click at [126, 260] on img at bounding box center [136, 255] width 23 height 23
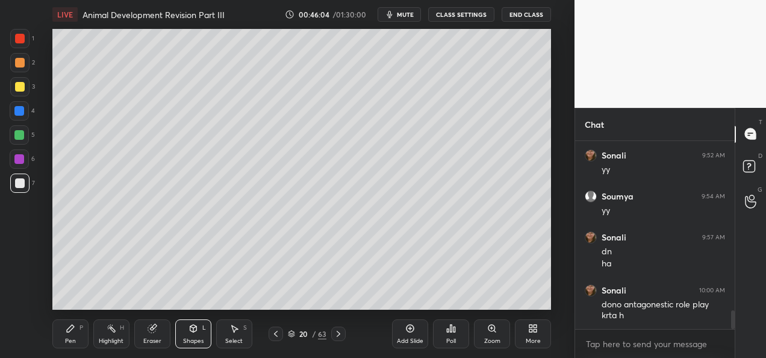
click at [76, 331] on div "Pen P" at bounding box center [70, 333] width 36 height 29
click at [26, 61] on div at bounding box center [19, 62] width 19 height 19
click at [20, 114] on div at bounding box center [19, 111] width 10 height 10
click at [22, 66] on div at bounding box center [20, 63] width 10 height 10
click at [16, 94] on div at bounding box center [19, 86] width 19 height 19
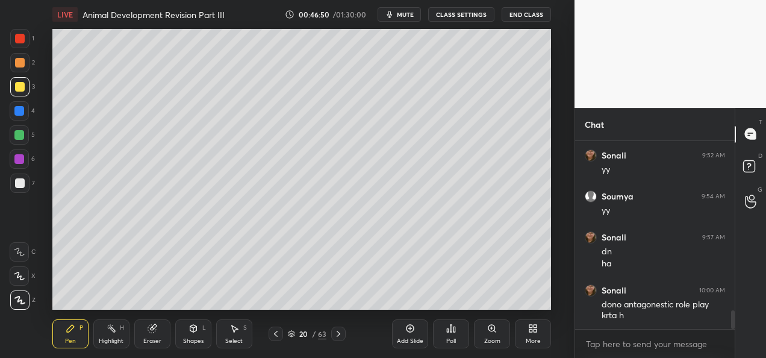
click at [277, 335] on icon at bounding box center [276, 334] width 4 height 6
click at [335, 337] on icon at bounding box center [339, 334] width 10 height 10
click at [23, 137] on div at bounding box center [19, 135] width 10 height 10
click at [22, 112] on div at bounding box center [19, 111] width 10 height 10
click at [24, 181] on div at bounding box center [20, 183] width 10 height 10
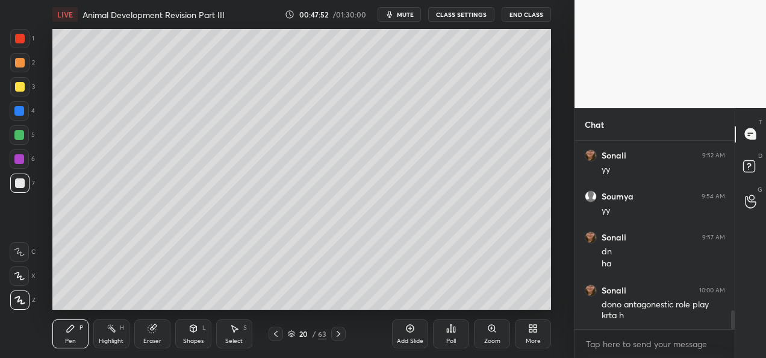
click at [395, 300] on div "Add Slide Poll Zoom More" at bounding box center [471, 333] width 159 height 67
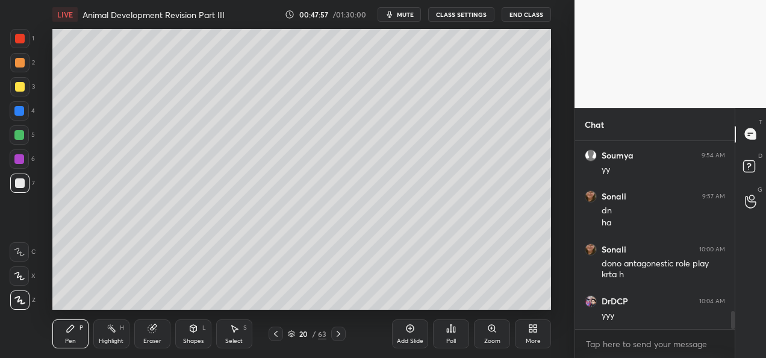
scroll to position [1785, 0]
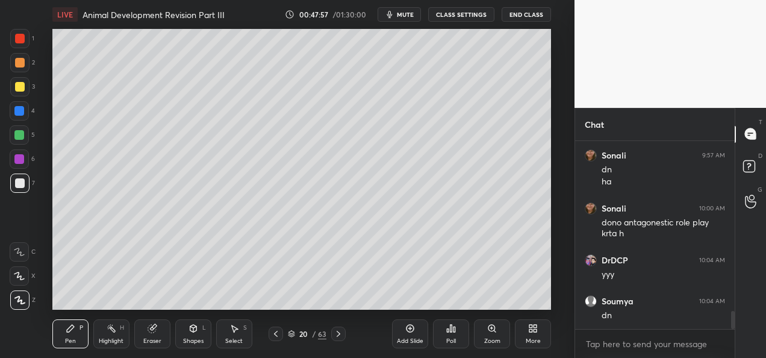
click at [408, 336] on div "Add Slide" at bounding box center [410, 333] width 36 height 29
click at [19, 89] on div at bounding box center [20, 87] width 10 height 10
click at [20, 184] on div at bounding box center [20, 183] width 10 height 10
click at [21, 116] on div at bounding box center [19, 110] width 19 height 19
click at [23, 140] on div at bounding box center [19, 134] width 19 height 19
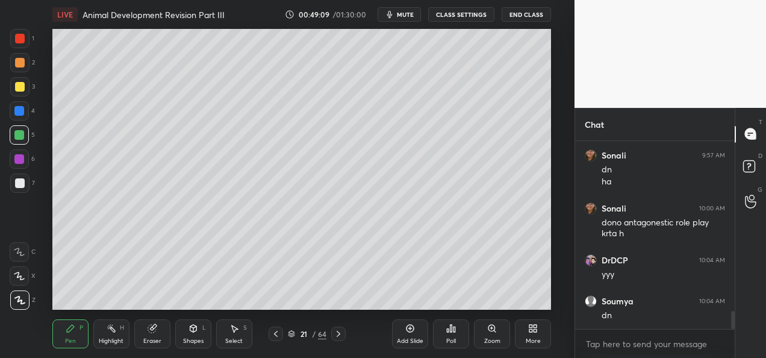
click at [23, 90] on div at bounding box center [20, 87] width 10 height 10
click at [23, 112] on div at bounding box center [19, 111] width 10 height 10
click at [22, 61] on div at bounding box center [20, 63] width 10 height 10
click at [19, 162] on div at bounding box center [19, 159] width 10 height 10
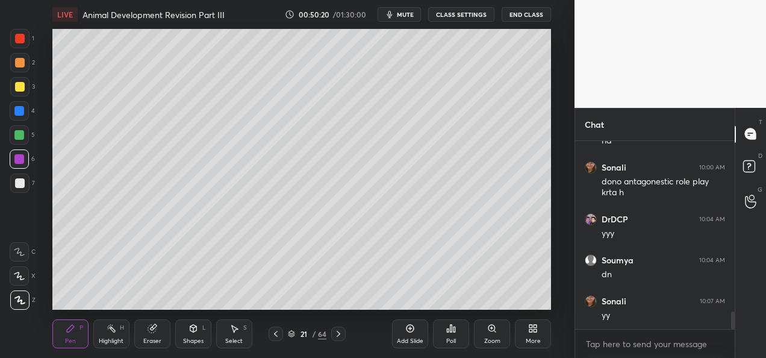
click at [20, 97] on div "3" at bounding box center [22, 89] width 25 height 24
click at [20, 110] on div at bounding box center [19, 111] width 10 height 10
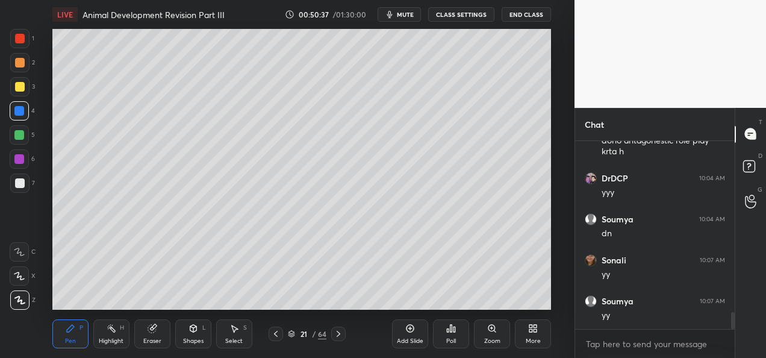
scroll to position [1908, 0]
click at [269, 337] on div at bounding box center [276, 333] width 14 height 14
click at [333, 340] on div at bounding box center [338, 333] width 14 height 14
click at [335, 338] on div at bounding box center [338, 333] width 14 height 14
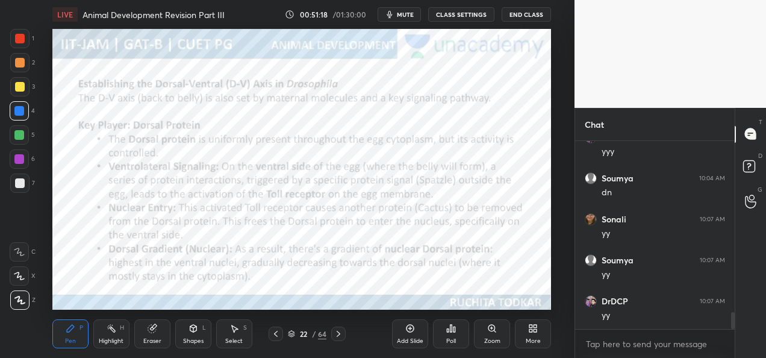
click at [290, 334] on icon at bounding box center [291, 335] width 6 height 2
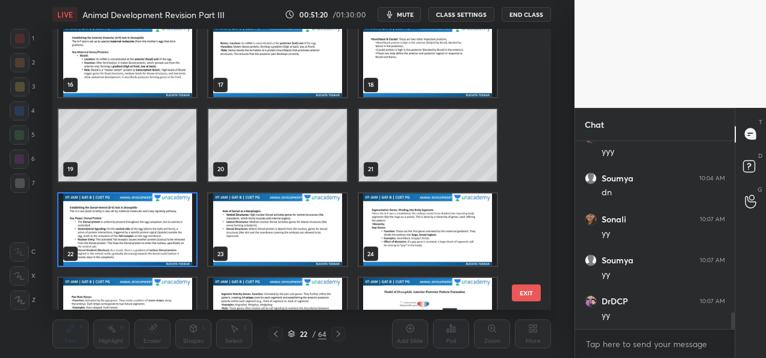
scroll to position [438, 0]
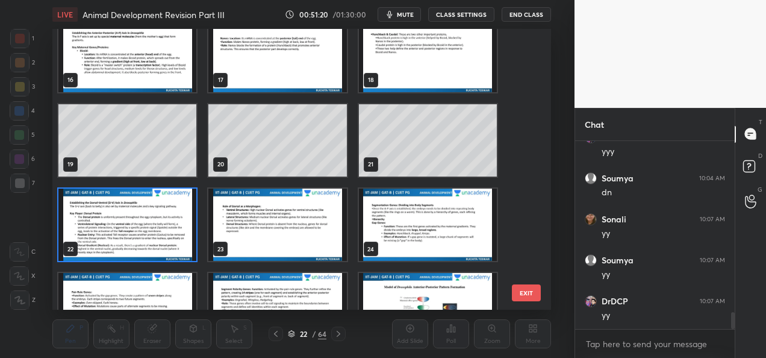
click at [164, 234] on img "grid" at bounding box center [127, 225] width 138 height 72
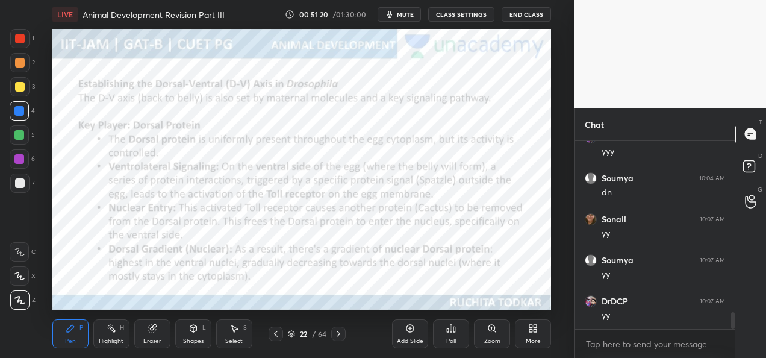
click at [164, 234] on img "grid" at bounding box center [127, 225] width 138 height 72
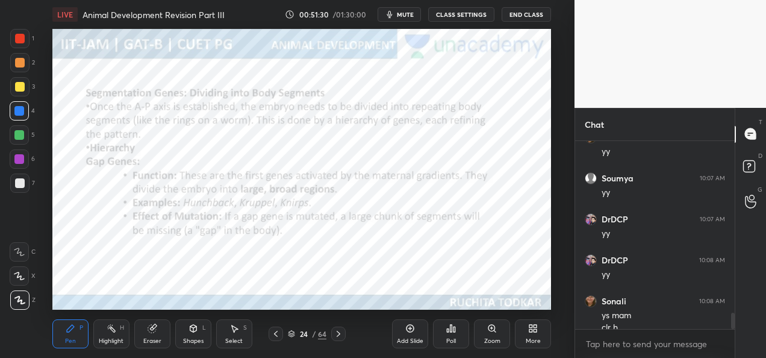
scroll to position [2002, 0]
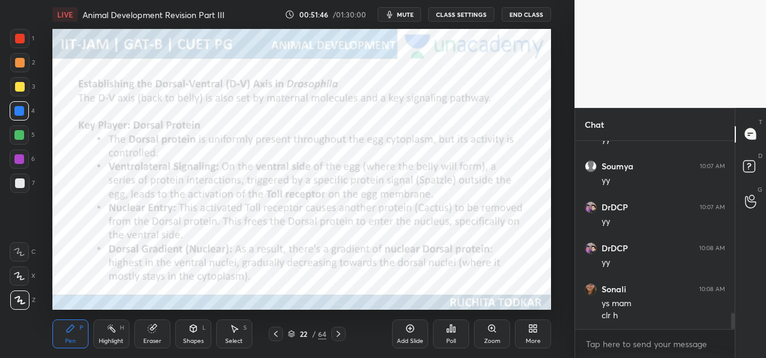
click at [410, 338] on div "Add Slide" at bounding box center [410, 341] width 26 height 6
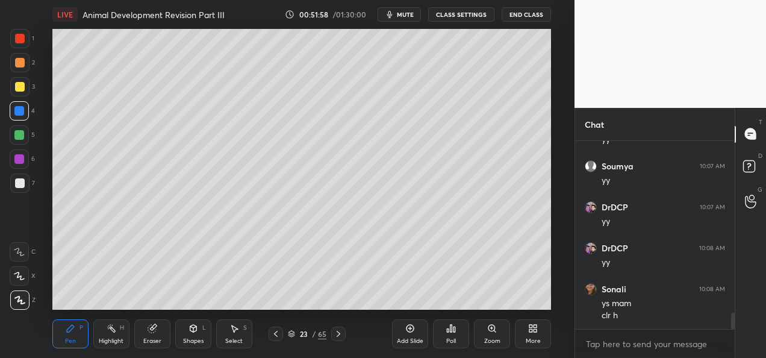
click at [16, 64] on div at bounding box center [20, 63] width 10 height 10
click at [25, 107] on div at bounding box center [19, 110] width 19 height 19
click at [22, 136] on div at bounding box center [19, 135] width 10 height 10
click at [19, 87] on div at bounding box center [20, 87] width 10 height 10
click at [23, 160] on div at bounding box center [19, 159] width 10 height 10
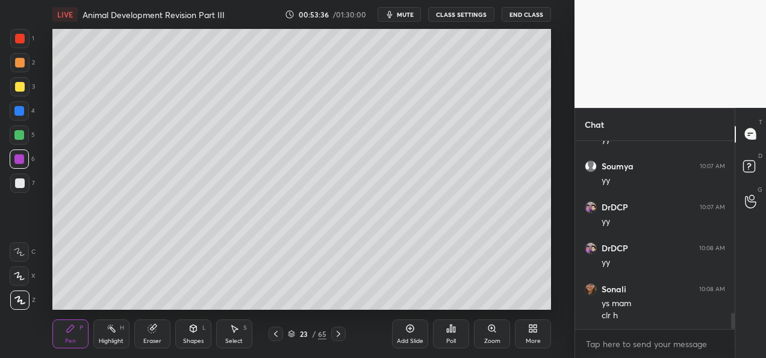
click at [406, 338] on div "Add Slide" at bounding box center [410, 341] width 26 height 6
click at [194, 336] on div "Shapes L" at bounding box center [193, 333] width 36 height 29
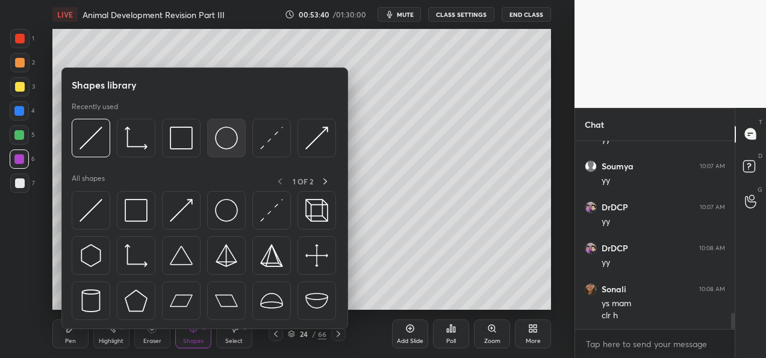
click at [231, 145] on img at bounding box center [226, 137] width 23 height 23
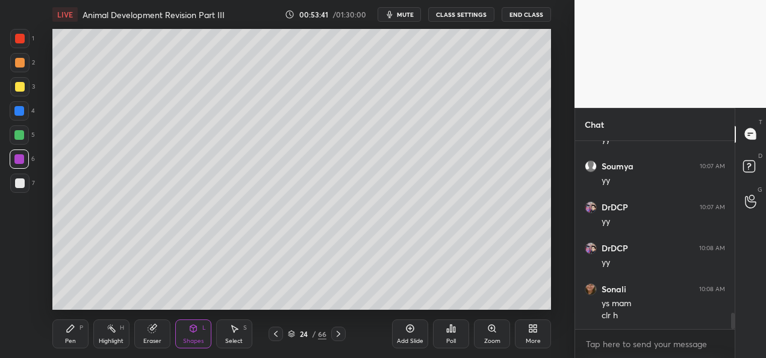
click at [17, 181] on div at bounding box center [20, 183] width 10 height 10
click at [71, 335] on div "Pen P" at bounding box center [70, 333] width 36 height 29
click at [22, 108] on div at bounding box center [19, 111] width 10 height 10
click at [154, 342] on div "Eraser" at bounding box center [152, 341] width 18 height 6
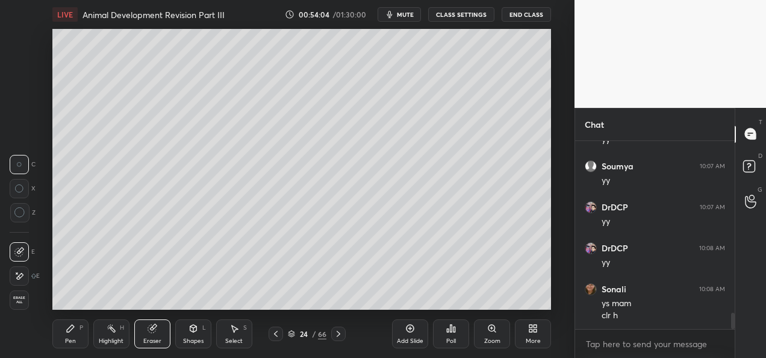
click at [119, 338] on div "Highlight" at bounding box center [111, 341] width 25 height 6
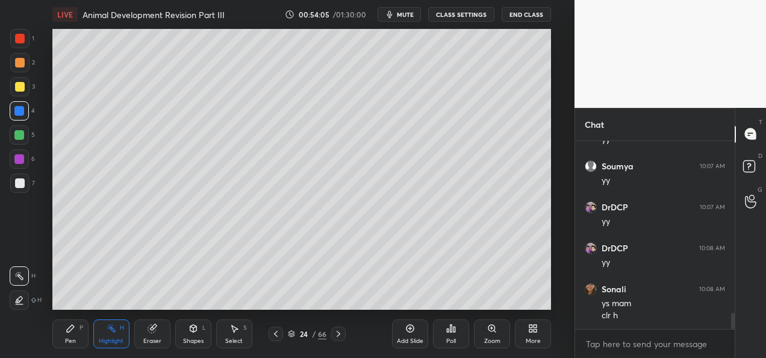
click at [19, 300] on icon at bounding box center [19, 300] width 10 height 10
click at [20, 86] on div at bounding box center [20, 87] width 10 height 10
click at [77, 337] on div "Pen P" at bounding box center [70, 333] width 36 height 29
click at [24, 161] on div at bounding box center [19, 158] width 19 height 19
click at [20, 111] on div at bounding box center [19, 111] width 10 height 10
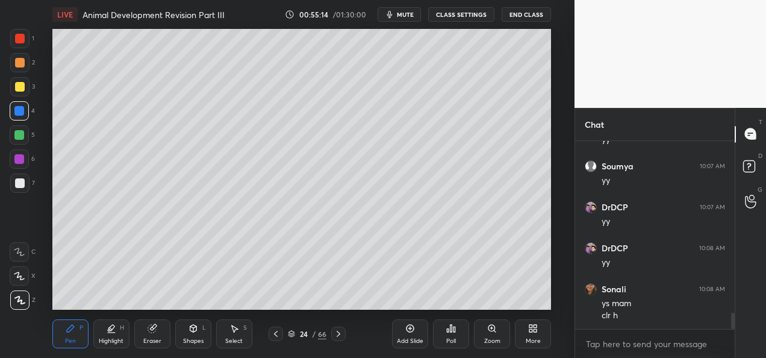
click at [19, 137] on div at bounding box center [19, 135] width 10 height 10
click at [145, 334] on div "Eraser" at bounding box center [152, 333] width 36 height 29
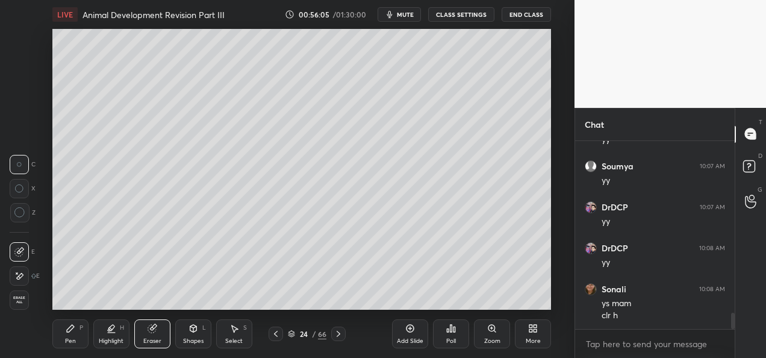
click at [204, 338] on div "Shapes L" at bounding box center [193, 333] width 36 height 29
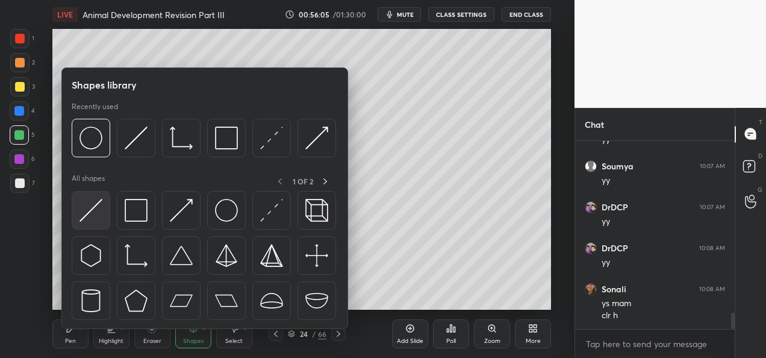
click at [91, 209] on img at bounding box center [90, 210] width 23 height 23
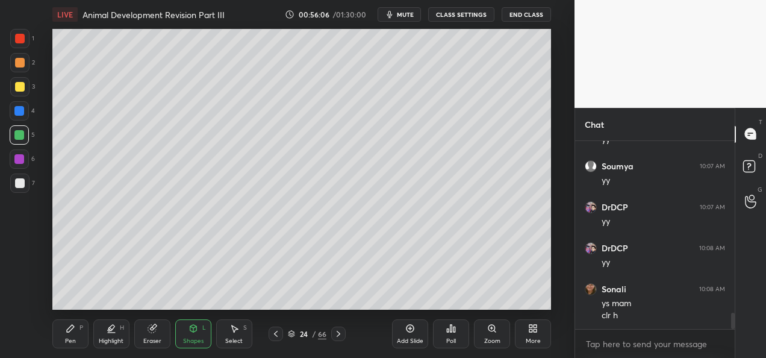
click at [17, 85] on div at bounding box center [20, 87] width 10 height 10
click at [16, 64] on div at bounding box center [20, 63] width 10 height 10
click at [22, 37] on div at bounding box center [20, 39] width 10 height 10
click at [66, 335] on div "Pen P" at bounding box center [70, 333] width 36 height 29
click at [22, 158] on div at bounding box center [19, 159] width 10 height 10
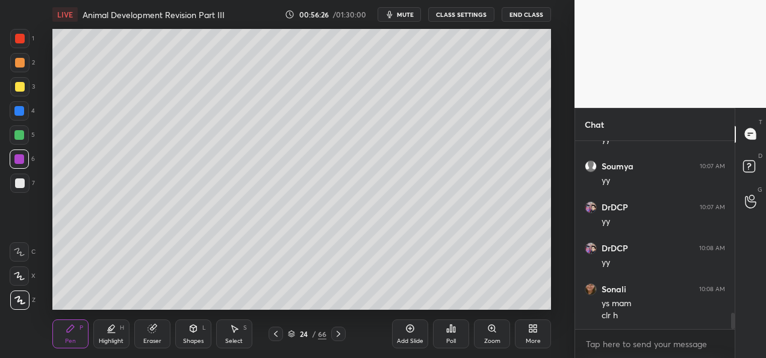
click at [276, 336] on icon at bounding box center [276, 334] width 10 height 10
click at [272, 336] on icon at bounding box center [276, 334] width 10 height 10
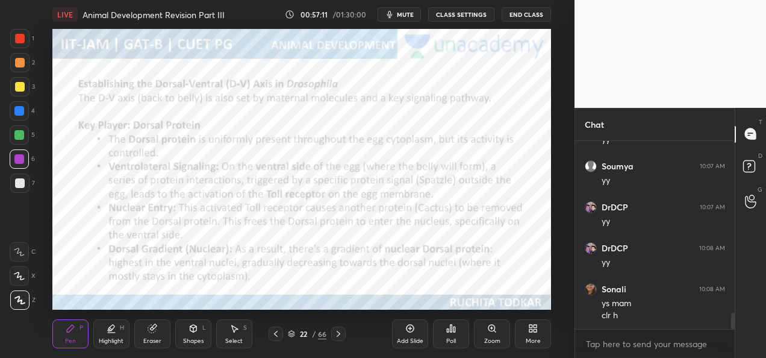
click at [343, 328] on div at bounding box center [338, 333] width 14 height 14
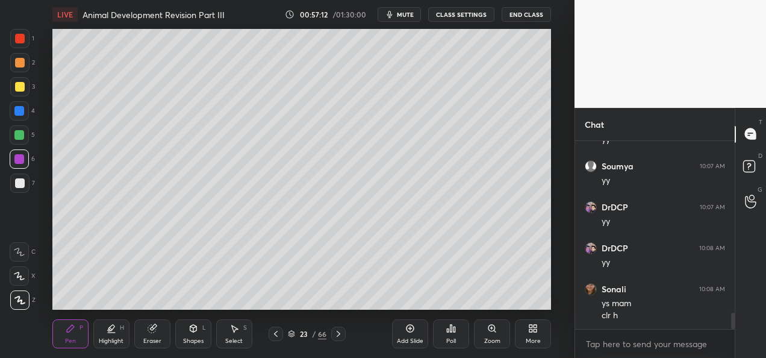
click at [339, 333] on icon at bounding box center [339, 334] width 4 height 6
click at [24, 86] on div at bounding box center [20, 87] width 10 height 10
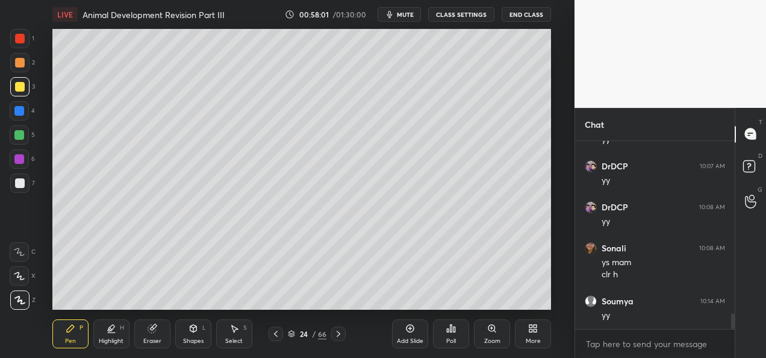
scroll to position [2084, 0]
click at [278, 339] on div at bounding box center [276, 333] width 14 height 14
click at [280, 337] on icon at bounding box center [276, 334] width 10 height 10
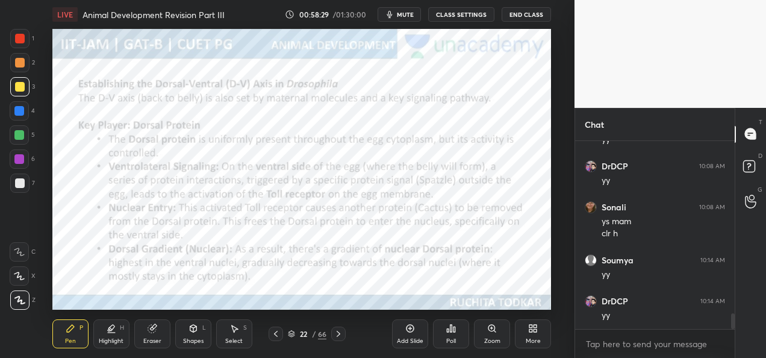
click at [336, 340] on div at bounding box center [338, 333] width 14 height 14
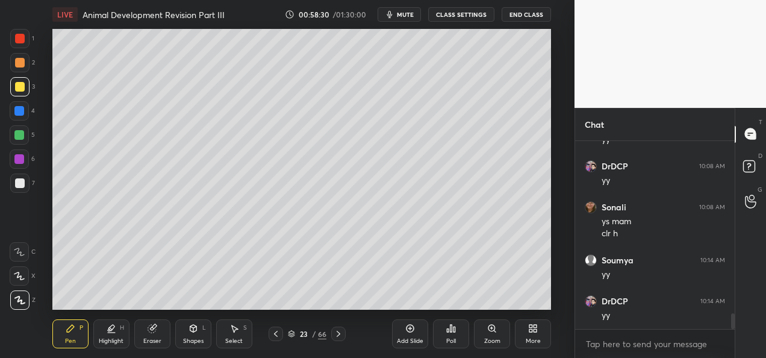
click at [337, 340] on div at bounding box center [338, 333] width 14 height 14
click at [340, 339] on div at bounding box center [338, 333] width 14 height 14
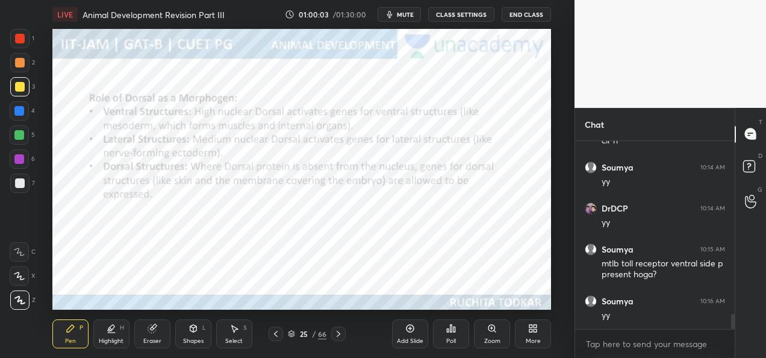
scroll to position [2218, 0]
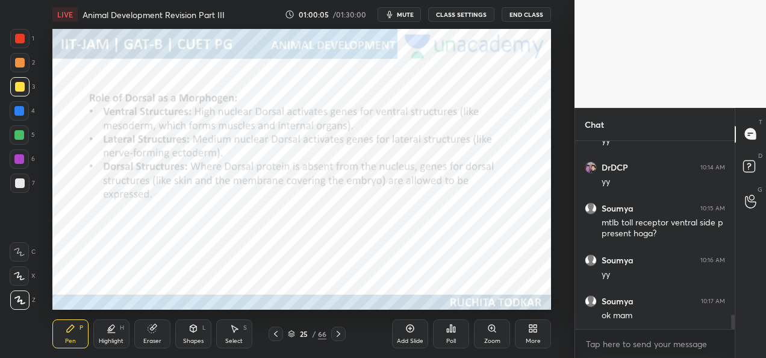
click at [342, 334] on icon at bounding box center [339, 334] width 10 height 10
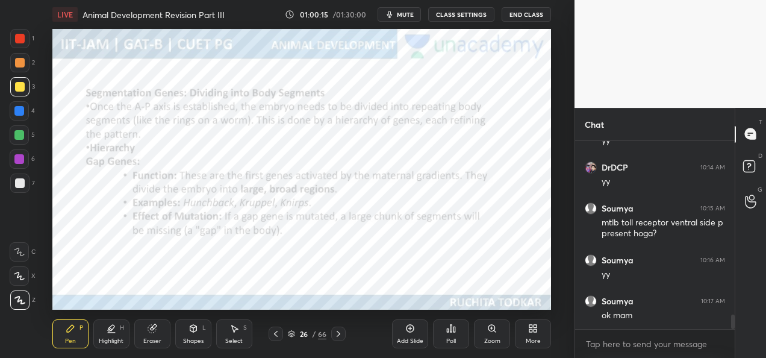
click at [336, 335] on icon at bounding box center [339, 334] width 10 height 10
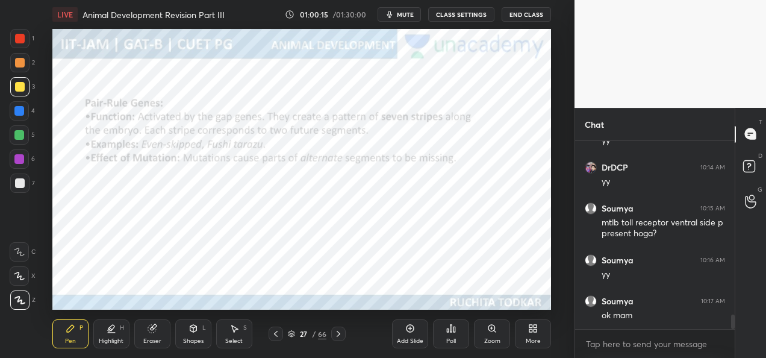
click at [337, 335] on icon at bounding box center [339, 334] width 10 height 10
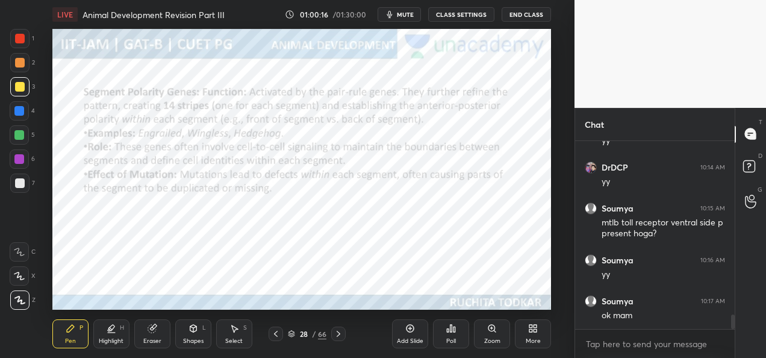
click at [336, 335] on icon at bounding box center [339, 334] width 10 height 10
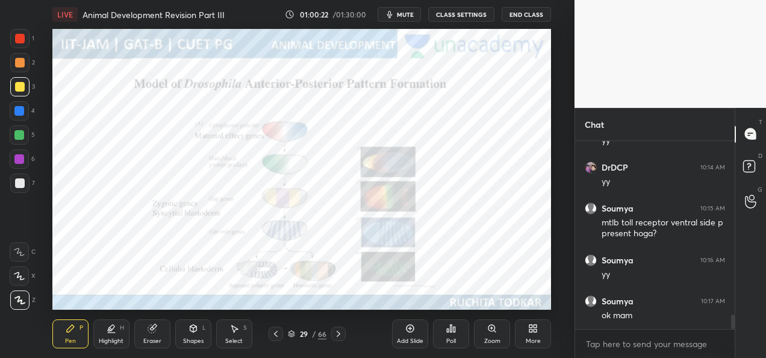
click at [332, 334] on div at bounding box center [338, 333] width 14 height 14
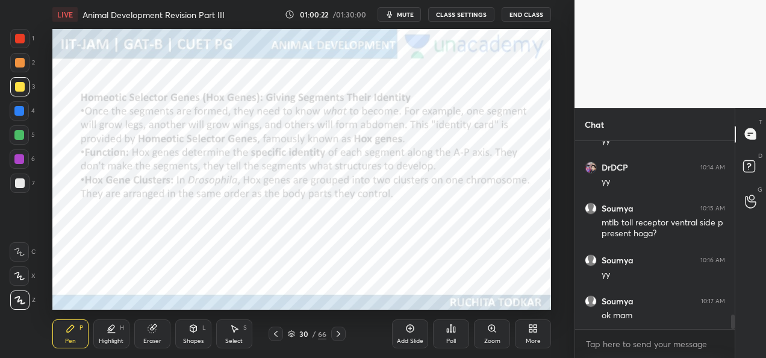
click at [332, 335] on div at bounding box center [338, 333] width 14 height 14
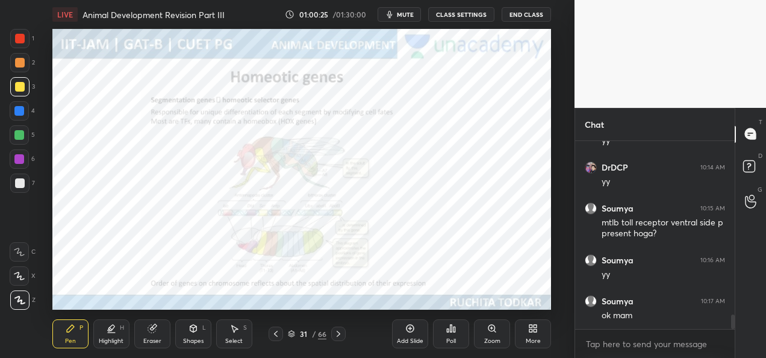
click at [411, 338] on div "Add Slide" at bounding box center [410, 341] width 26 height 6
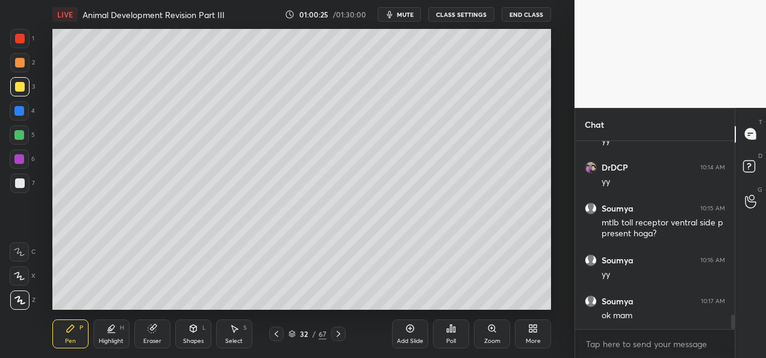
click at [273, 340] on div at bounding box center [276, 333] width 14 height 14
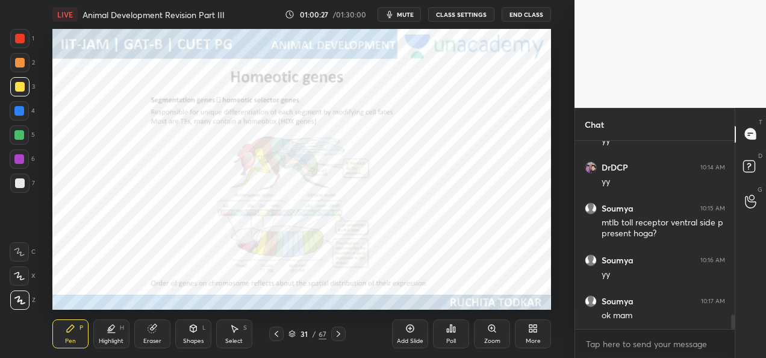
click at [490, 334] on div "Zoom" at bounding box center [492, 333] width 36 height 29
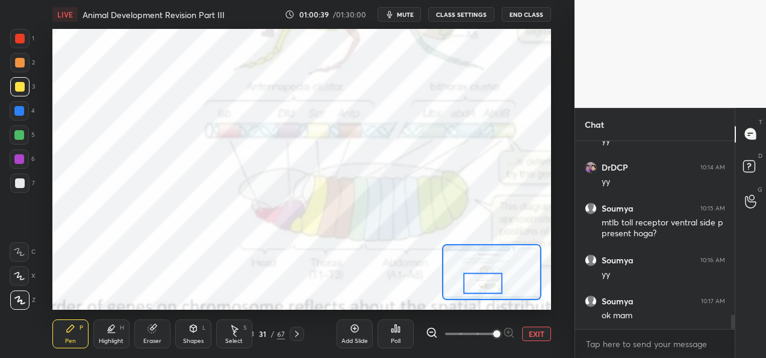
click at [536, 338] on button "EXIT" at bounding box center [536, 333] width 29 height 14
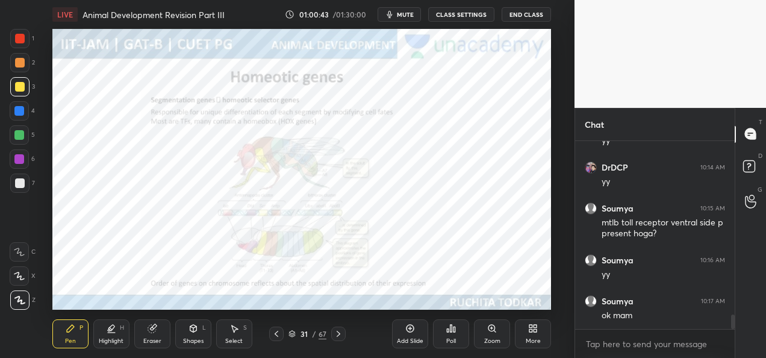
click at [340, 336] on icon at bounding box center [339, 334] width 10 height 10
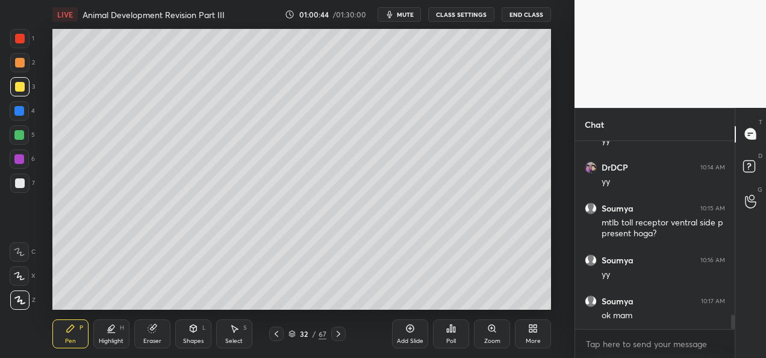
click at [340, 335] on icon at bounding box center [339, 334] width 10 height 10
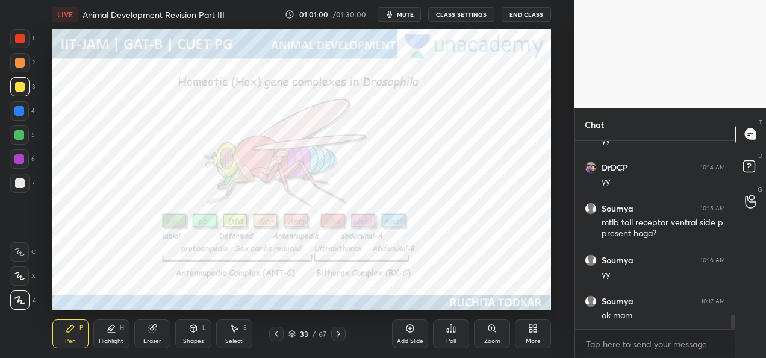
click at [334, 334] on icon at bounding box center [339, 334] width 10 height 10
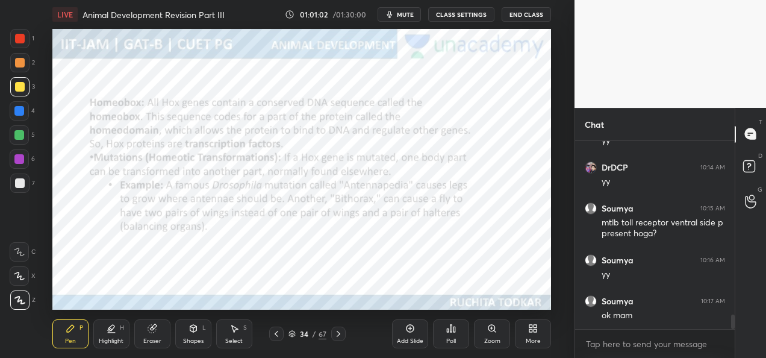
click at [335, 335] on icon at bounding box center [339, 334] width 10 height 10
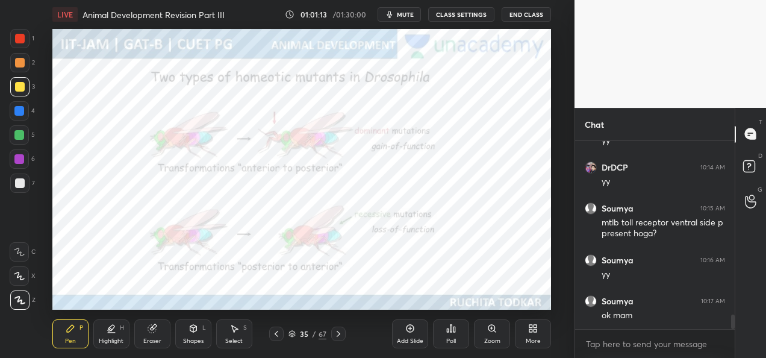
click at [485, 335] on div "Zoom" at bounding box center [492, 333] width 36 height 29
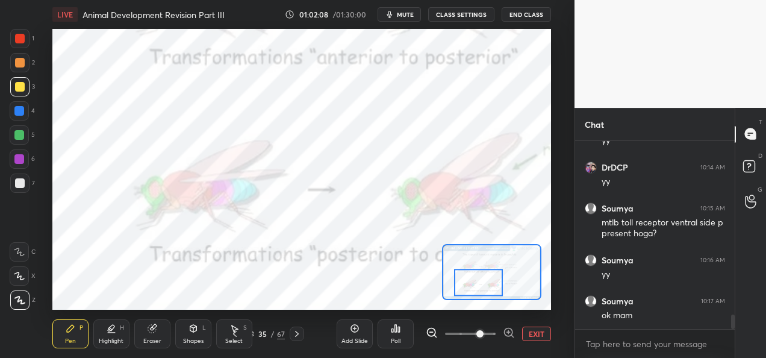
click at [528, 338] on button "EXIT" at bounding box center [536, 333] width 29 height 14
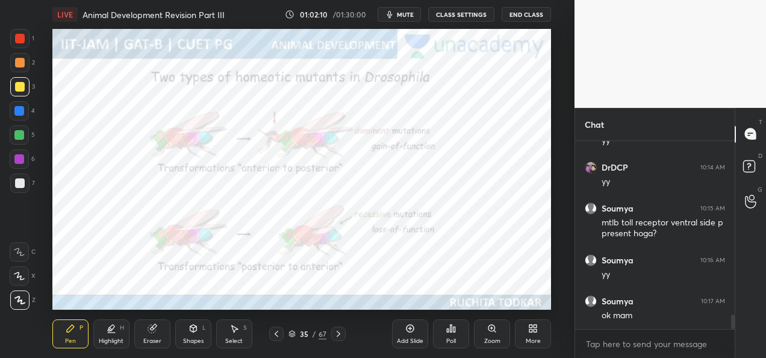
click at [154, 334] on div "Eraser" at bounding box center [152, 333] width 36 height 29
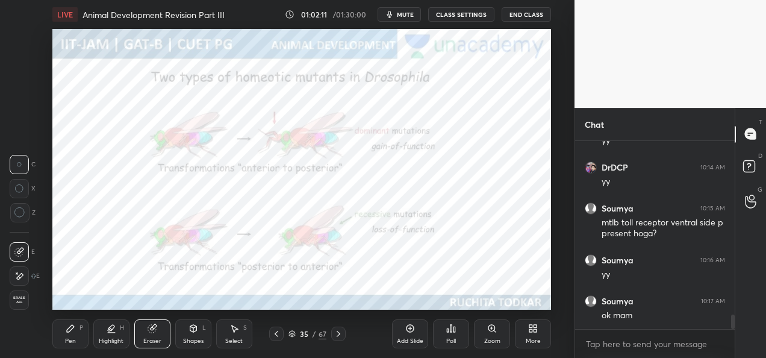
click at [28, 301] on span "Erase all" at bounding box center [19, 300] width 18 height 8
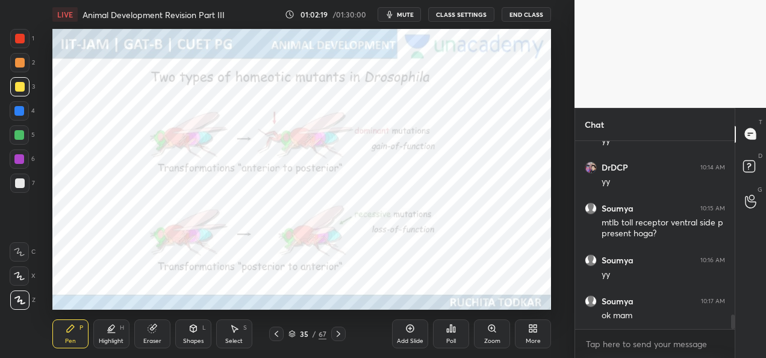
click at [276, 329] on icon at bounding box center [277, 334] width 10 height 10
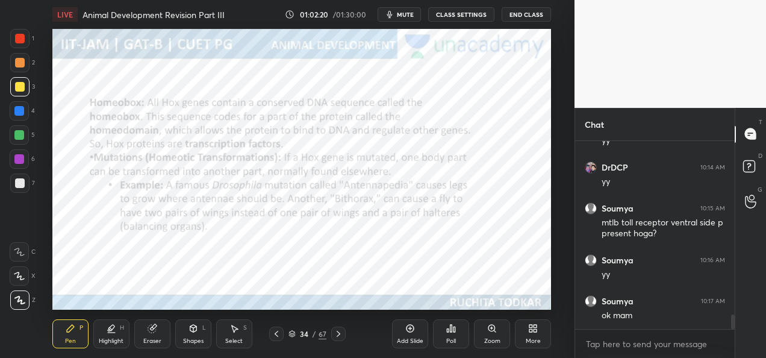
click at [275, 331] on icon at bounding box center [277, 334] width 10 height 10
click at [274, 332] on icon at bounding box center [277, 334] width 10 height 10
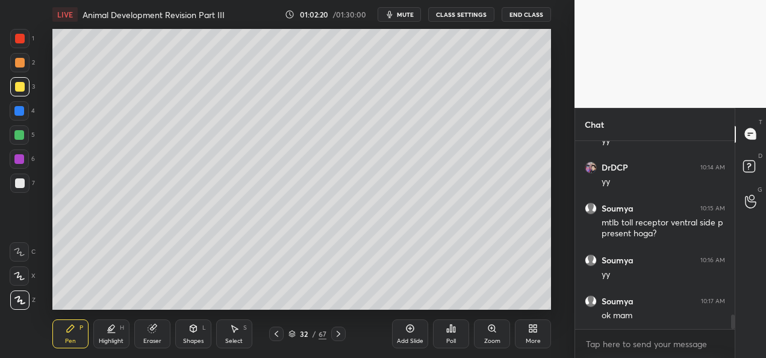
click at [273, 334] on icon at bounding box center [277, 334] width 10 height 10
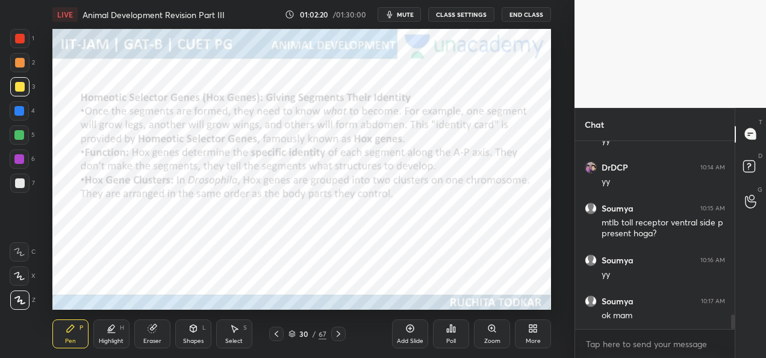
click at [273, 334] on icon at bounding box center [277, 334] width 10 height 10
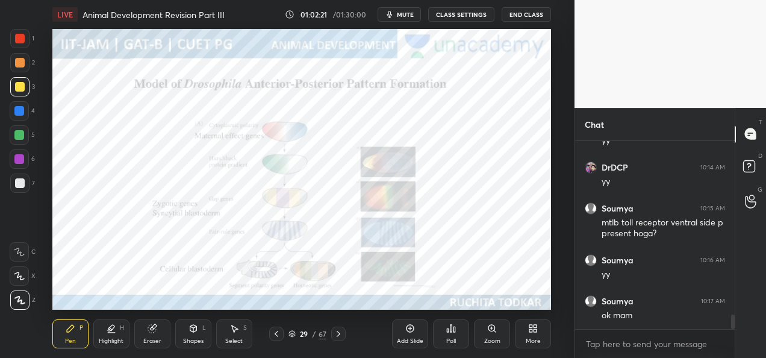
click at [272, 334] on icon at bounding box center [277, 334] width 10 height 10
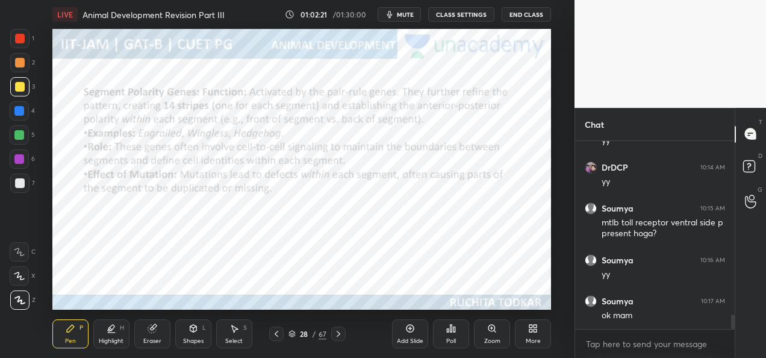
click at [270, 334] on div at bounding box center [276, 333] width 14 height 14
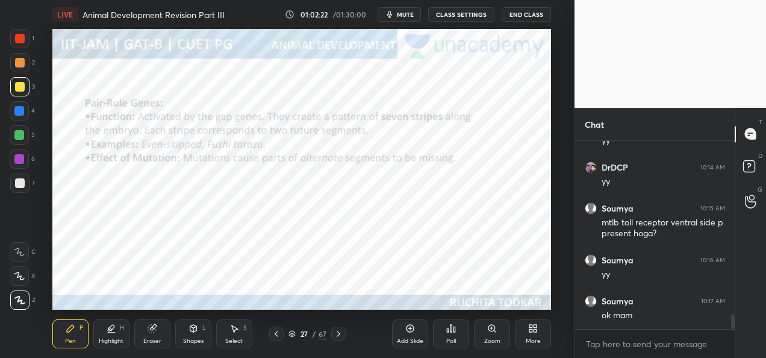
click at [266, 336] on div "27 / 67" at bounding box center [307, 333] width 170 height 14
click at [272, 334] on icon at bounding box center [277, 334] width 10 height 10
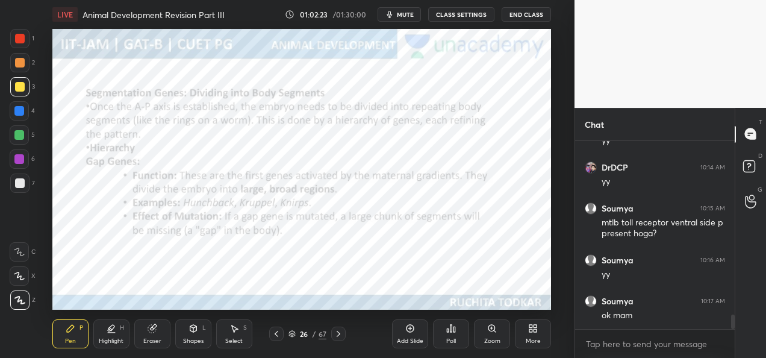
click at [275, 334] on icon at bounding box center [277, 334] width 10 height 10
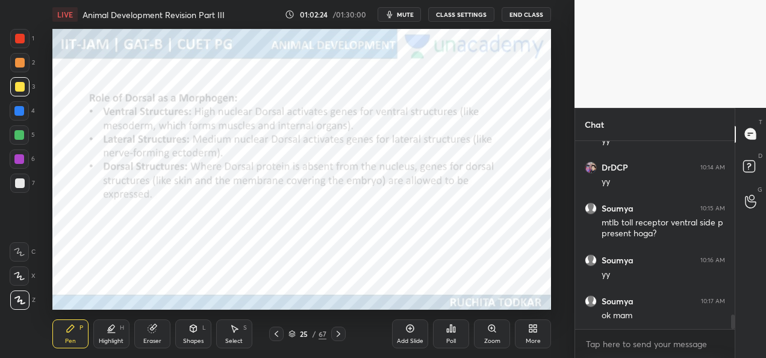
click at [335, 337] on icon at bounding box center [339, 334] width 10 height 10
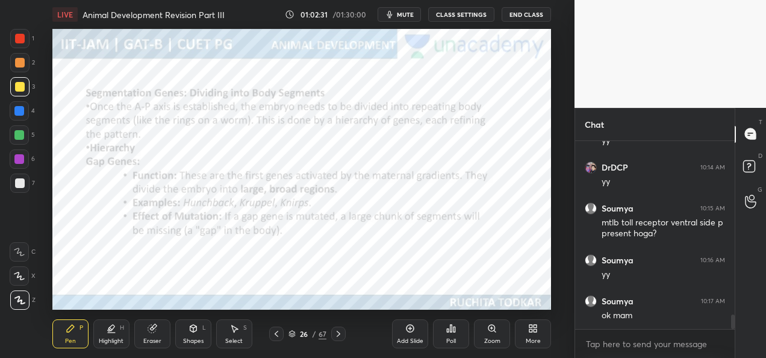
scroll to position [2269, 0]
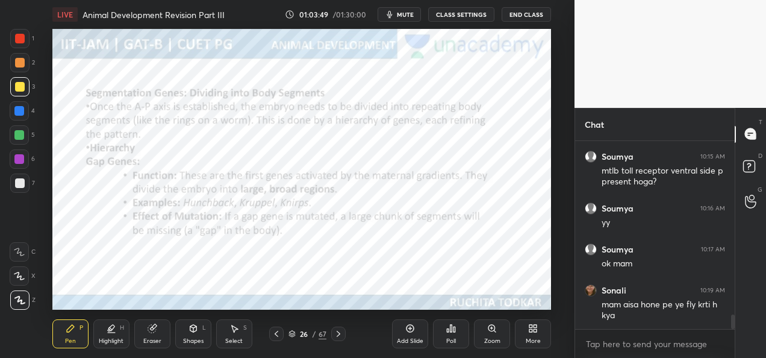
click at [336, 332] on icon at bounding box center [339, 334] width 10 height 10
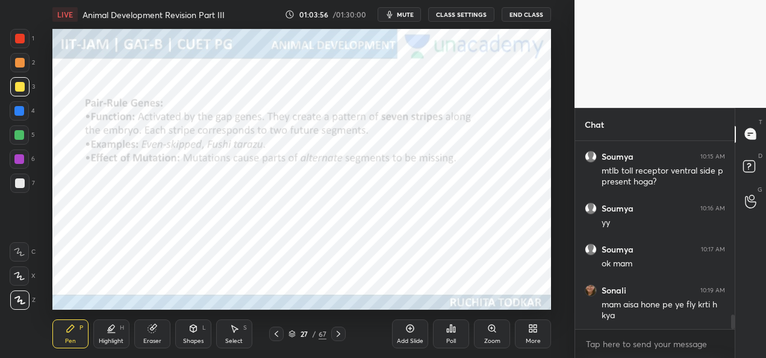
click at [278, 335] on icon at bounding box center [277, 334] width 10 height 10
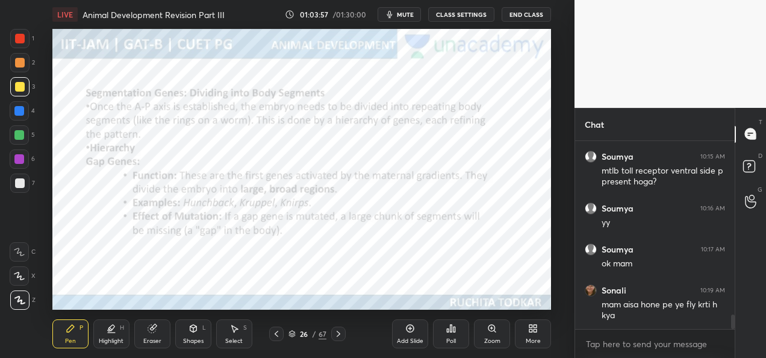
click at [410, 338] on div "Add Slide" at bounding box center [410, 341] width 26 height 6
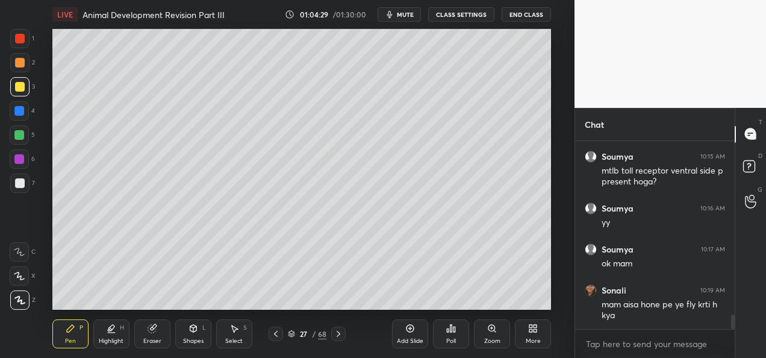
click at [20, 188] on div at bounding box center [19, 182] width 19 height 19
click at [407, 339] on div "Add Slide" at bounding box center [410, 341] width 26 height 6
click at [19, 63] on div at bounding box center [20, 63] width 10 height 10
click at [20, 89] on div at bounding box center [20, 87] width 10 height 10
click at [405, 338] on div "Add Slide" at bounding box center [410, 341] width 26 height 6
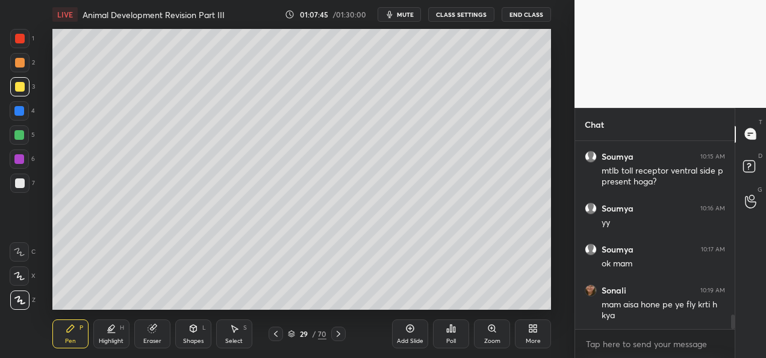
click at [30, 111] on div "4" at bounding box center [22, 110] width 25 height 19
click at [192, 338] on div "Shapes" at bounding box center [193, 341] width 20 height 6
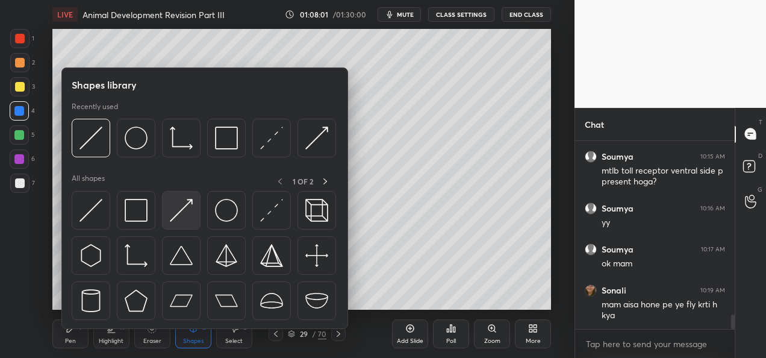
click at [182, 216] on img at bounding box center [181, 210] width 23 height 23
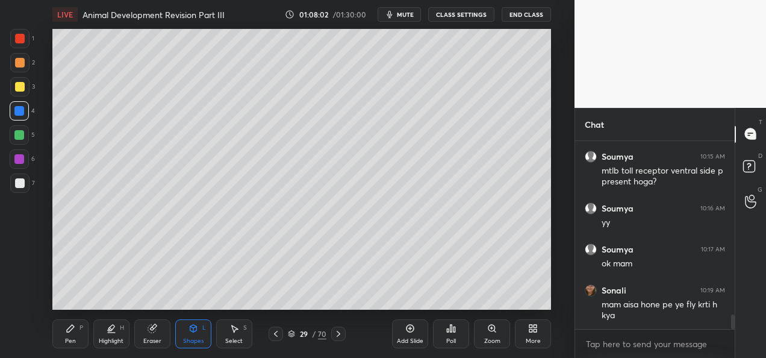
click at [17, 184] on div at bounding box center [20, 183] width 10 height 10
click at [70, 332] on icon at bounding box center [71, 328] width 10 height 10
click at [22, 37] on div at bounding box center [20, 39] width 10 height 10
click at [276, 337] on icon at bounding box center [276, 334] width 10 height 10
click at [284, 335] on div "28 / 70" at bounding box center [307, 333] width 77 height 14
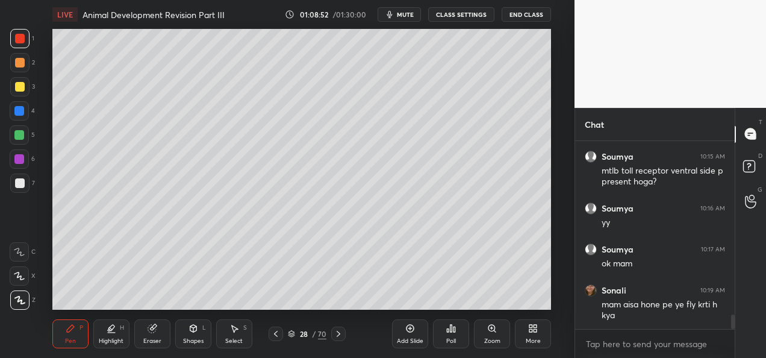
click at [280, 334] on icon at bounding box center [276, 334] width 10 height 10
click at [276, 335] on icon at bounding box center [276, 334] width 4 height 6
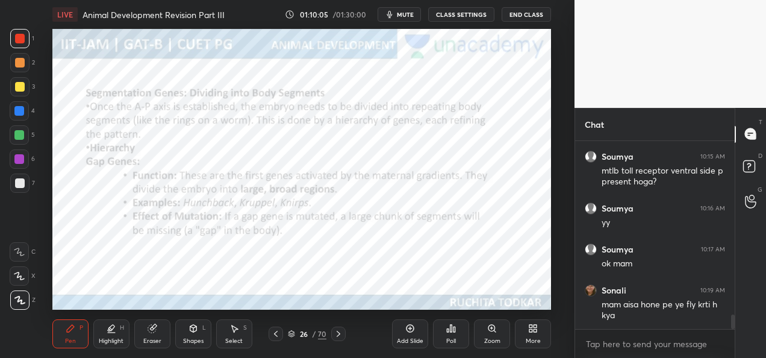
click at [337, 335] on icon at bounding box center [339, 334] width 4 height 6
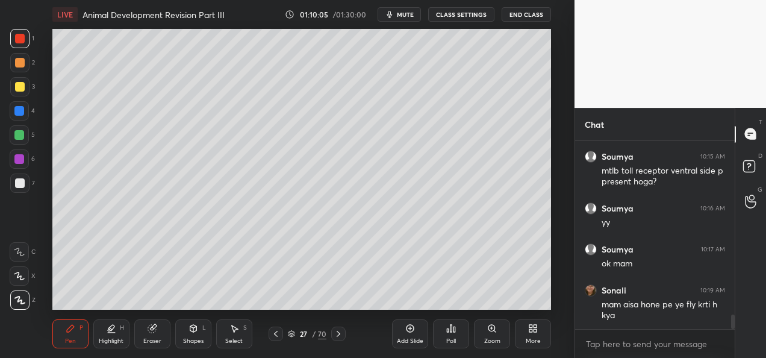
click at [338, 335] on icon at bounding box center [339, 334] width 4 height 6
click at [339, 336] on icon at bounding box center [339, 334] width 10 height 10
click at [340, 336] on icon at bounding box center [339, 334] width 10 height 10
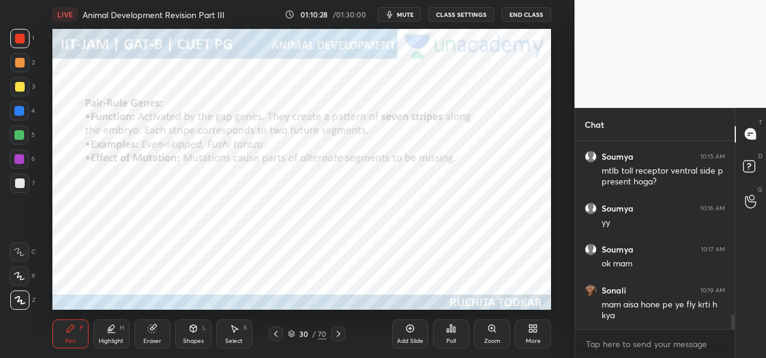
click at [24, 87] on div at bounding box center [19, 86] width 19 height 19
click at [118, 329] on div "Highlight H" at bounding box center [111, 333] width 36 height 29
click at [25, 114] on div at bounding box center [19, 110] width 19 height 19
click at [69, 324] on icon at bounding box center [71, 328] width 10 height 10
click at [337, 335] on icon at bounding box center [339, 334] width 10 height 10
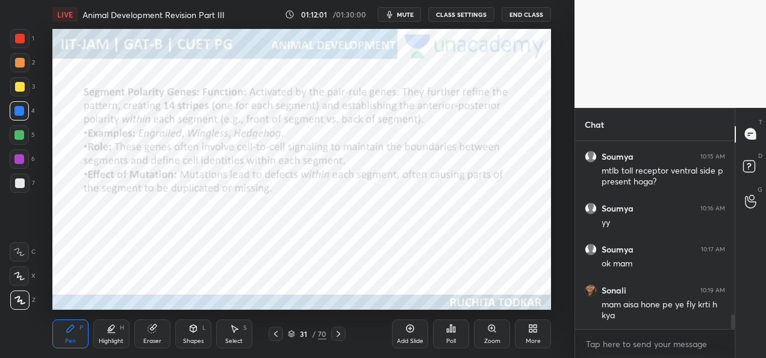
click at [341, 335] on icon at bounding box center [339, 334] width 10 height 10
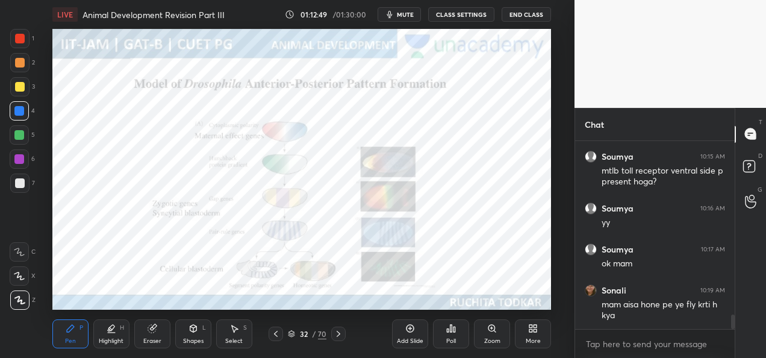
scroll to position [2310, 0]
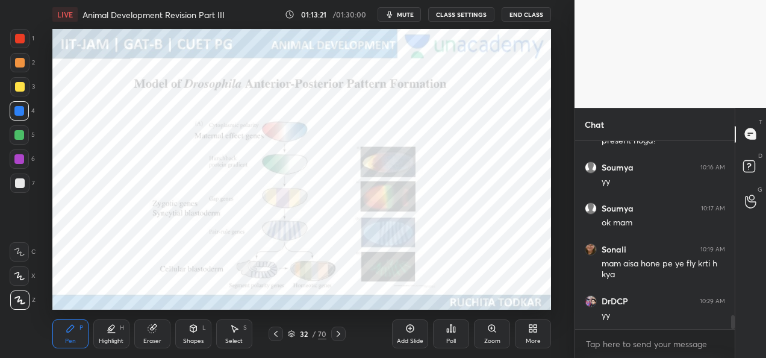
click at [343, 336] on icon at bounding box center [339, 334] width 10 height 10
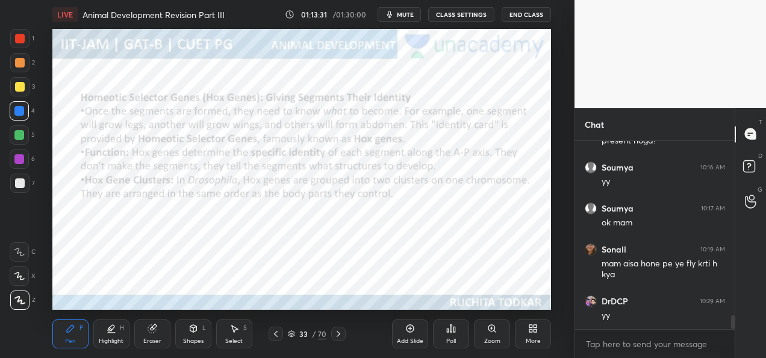
click at [412, 335] on div "Add Slide" at bounding box center [410, 333] width 36 height 29
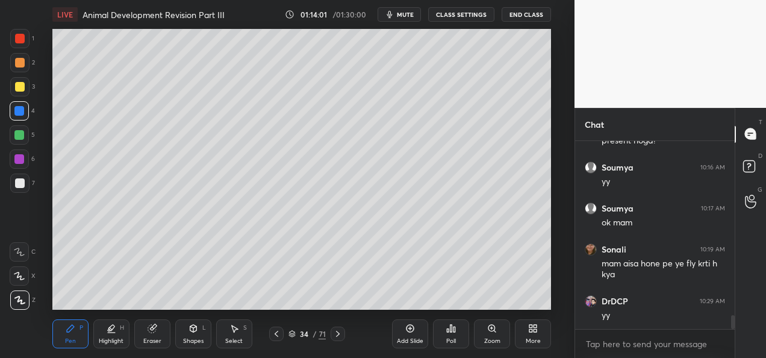
click at [24, 90] on div at bounding box center [19, 86] width 19 height 19
click at [17, 115] on div at bounding box center [19, 111] width 10 height 10
click at [17, 139] on div at bounding box center [19, 135] width 10 height 10
click at [410, 338] on div "Add Slide" at bounding box center [410, 341] width 26 height 6
click at [16, 88] on div at bounding box center [20, 87] width 10 height 10
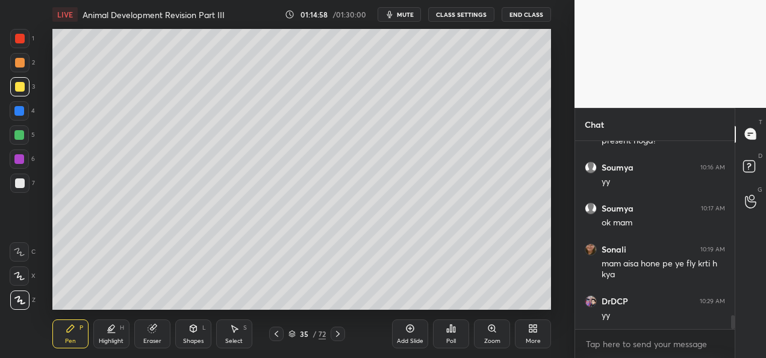
click at [30, 110] on div "4" at bounding box center [22, 110] width 25 height 19
click at [0, 139] on div "1 2 3 4 5 6 7 C X Z C X Z E E Erase all H H" at bounding box center [19, 169] width 39 height 281
click at [21, 136] on div at bounding box center [19, 135] width 10 height 10
click at [193, 341] on div "Shapes" at bounding box center [193, 341] width 20 height 6
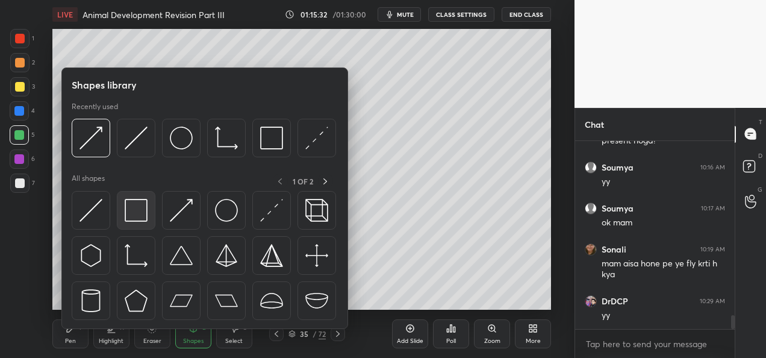
click at [135, 217] on img at bounding box center [136, 210] width 23 height 23
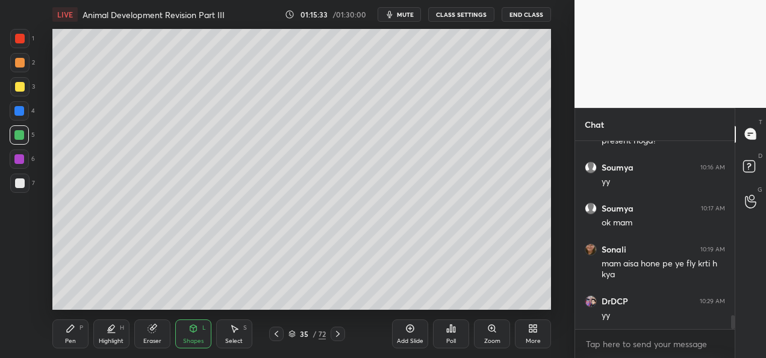
click at [20, 181] on div at bounding box center [20, 183] width 10 height 10
click at [63, 332] on div "Pen P" at bounding box center [70, 333] width 36 height 29
click at [399, 300] on div "Add Slide Poll Zoom More" at bounding box center [471, 333] width 159 height 67
click at [399, 301] on div "Add Slide Poll Zoom More" at bounding box center [471, 333] width 159 height 67
click at [413, 302] on div "Add Slide Poll Zoom More" at bounding box center [471, 333] width 159 height 67
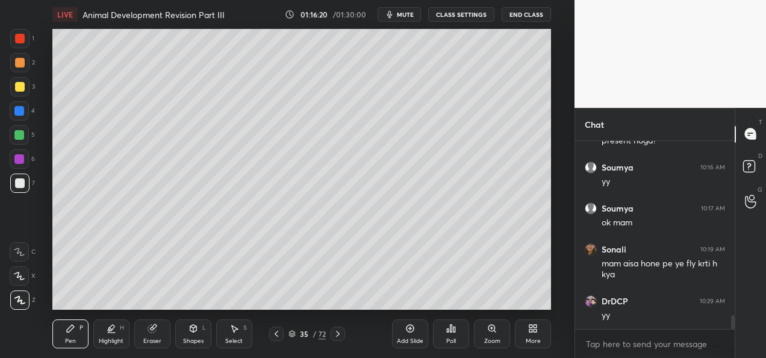
click at [455, 301] on div "Poll" at bounding box center [451, 333] width 36 height 67
click at [543, 302] on div "Add Slide Poll Zoom More" at bounding box center [471, 333] width 159 height 67
click at [408, 335] on div "Add Slide" at bounding box center [410, 333] width 36 height 29
click at [192, 335] on div "Shapes L" at bounding box center [193, 333] width 36 height 29
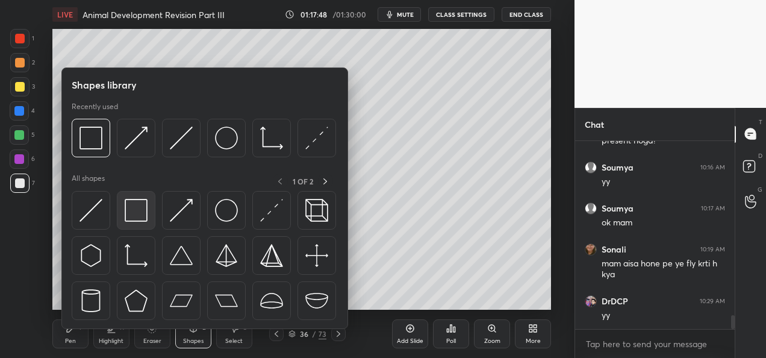
click at [146, 216] on img at bounding box center [136, 210] width 23 height 23
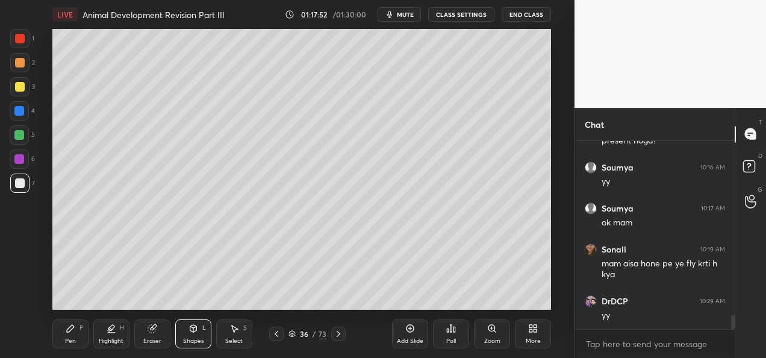
click at [69, 334] on div "Pen P" at bounding box center [70, 333] width 36 height 29
click at [25, 92] on div at bounding box center [19, 86] width 19 height 19
click at [337, 337] on icon at bounding box center [339, 334] width 10 height 10
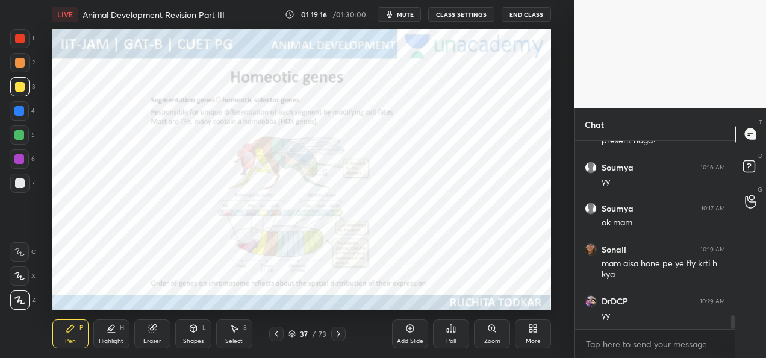
click at [336, 335] on icon at bounding box center [339, 334] width 10 height 10
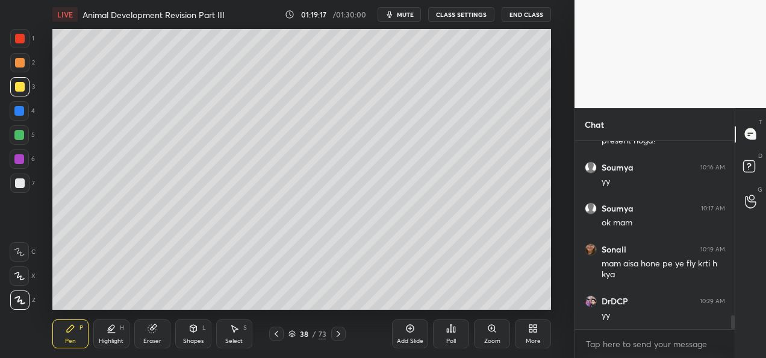
click at [339, 336] on icon at bounding box center [339, 334] width 10 height 10
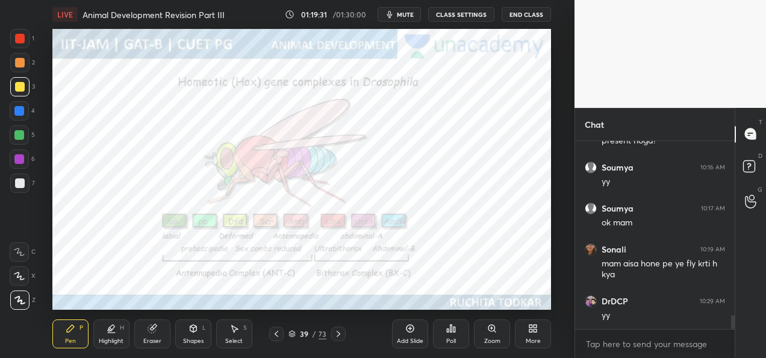
click at [24, 164] on div at bounding box center [19, 158] width 19 height 19
click at [25, 92] on div at bounding box center [19, 86] width 19 height 19
click at [25, 41] on div at bounding box center [19, 38] width 19 height 19
click at [338, 337] on icon at bounding box center [339, 334] width 10 height 10
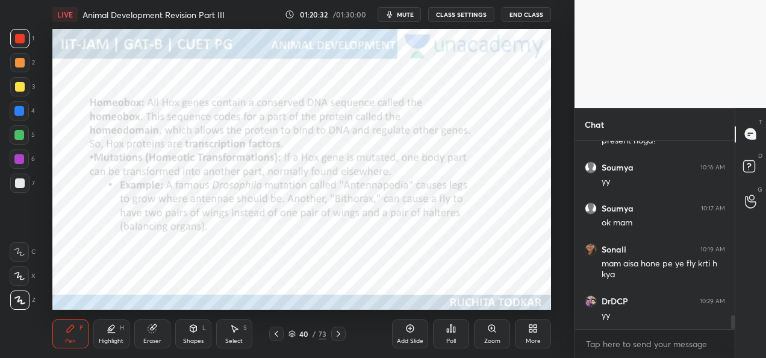
click at [340, 334] on icon at bounding box center [339, 334] width 10 height 10
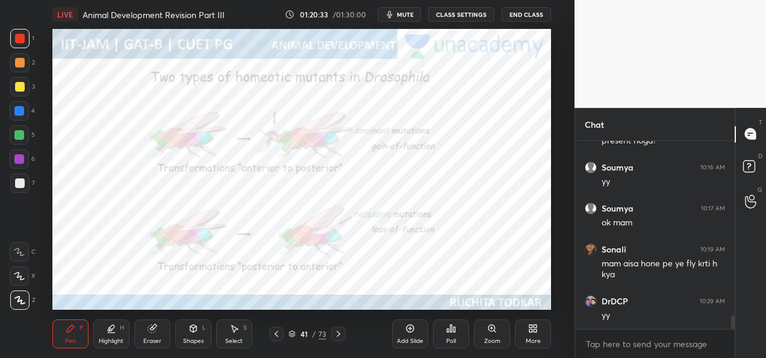
click at [285, 335] on div "41 / 73" at bounding box center [307, 333] width 76 height 14
click at [277, 336] on icon at bounding box center [277, 334] width 4 height 6
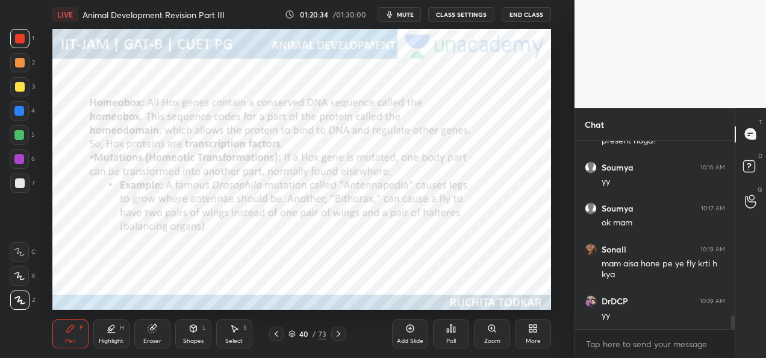
click at [397, 339] on div "Add Slide" at bounding box center [410, 341] width 26 height 6
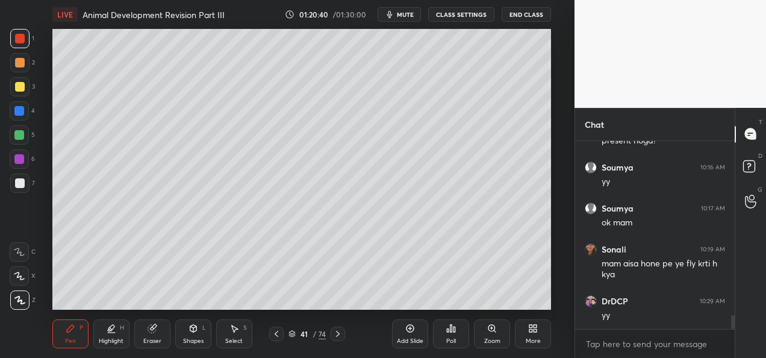
click at [281, 336] on icon at bounding box center [277, 334] width 10 height 10
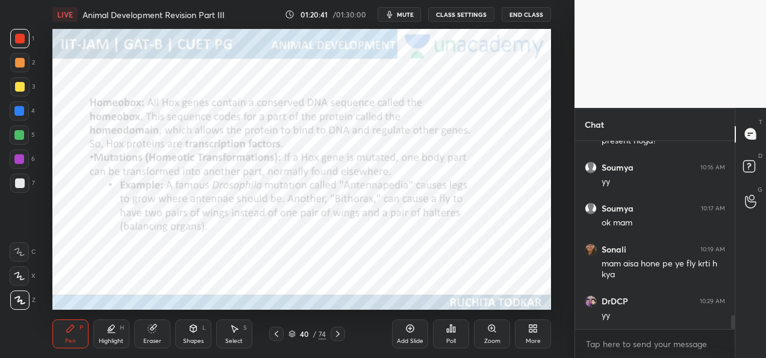
click at [278, 338] on icon at bounding box center [277, 334] width 10 height 10
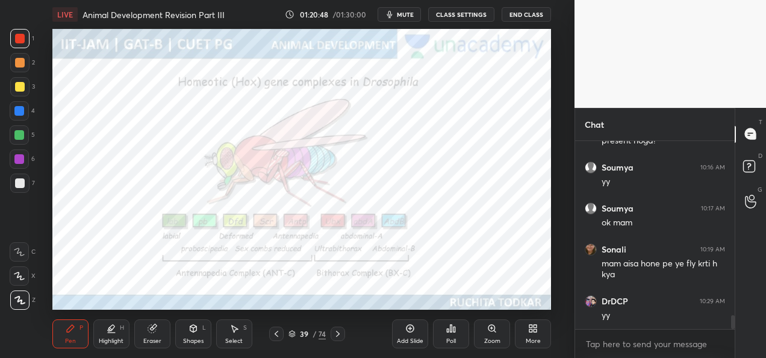
click at [338, 337] on icon at bounding box center [338, 334] width 10 height 10
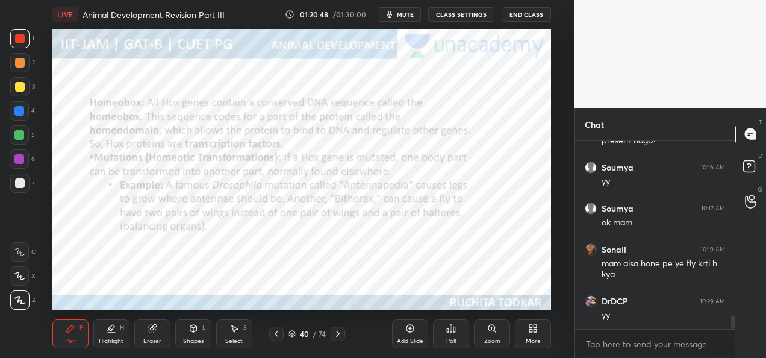
click at [337, 337] on icon at bounding box center [338, 334] width 10 height 10
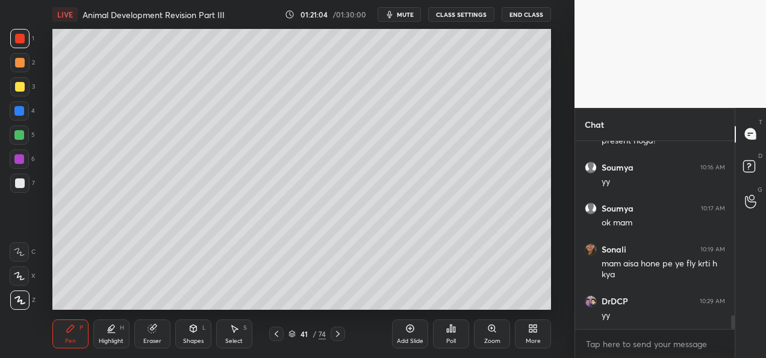
click at [18, 165] on div at bounding box center [19, 158] width 19 height 19
click at [14, 96] on div at bounding box center [19, 86] width 19 height 19
click at [23, 138] on div at bounding box center [19, 135] width 10 height 10
click at [24, 59] on div at bounding box center [19, 62] width 19 height 19
click at [22, 161] on div at bounding box center [19, 159] width 10 height 10
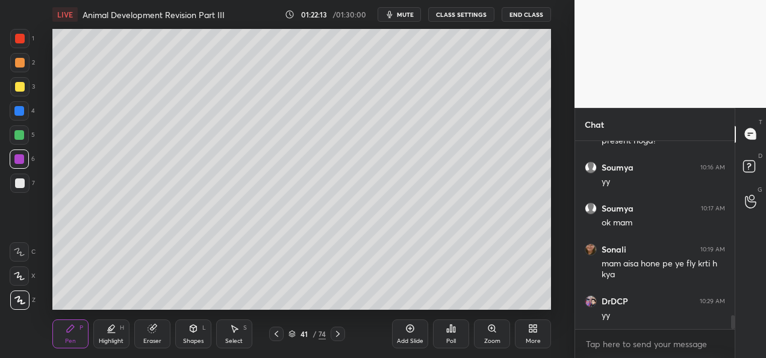
click at [160, 336] on div "Eraser" at bounding box center [152, 333] width 36 height 29
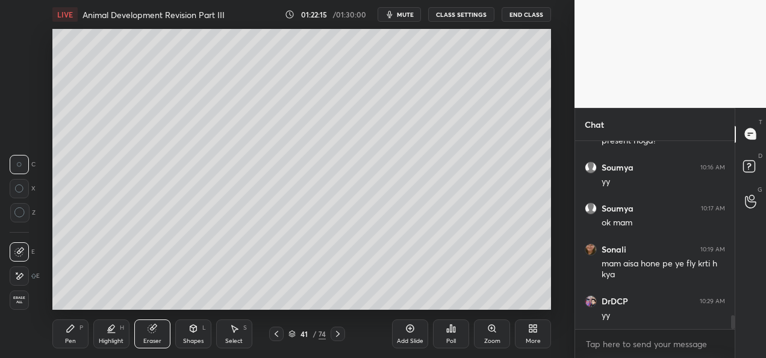
click at [26, 272] on div at bounding box center [19, 275] width 19 height 19
click at [64, 338] on div "Pen P" at bounding box center [70, 333] width 36 height 29
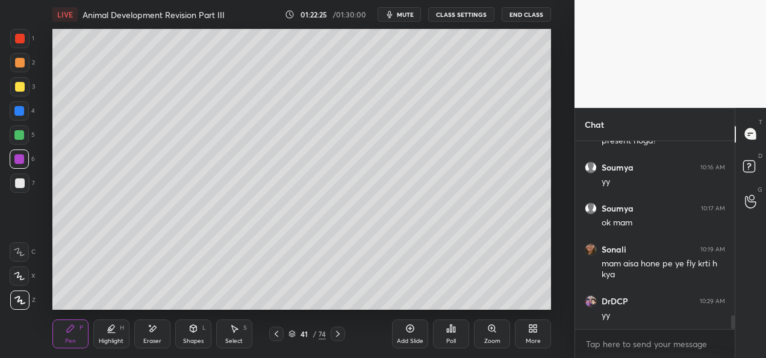
click at [24, 117] on div at bounding box center [19, 110] width 19 height 19
click at [411, 340] on div "Add Slide" at bounding box center [410, 341] width 26 height 6
click at [15, 66] on div at bounding box center [20, 63] width 10 height 10
click at [28, 89] on div at bounding box center [19, 86] width 19 height 19
click at [20, 113] on div at bounding box center [19, 111] width 10 height 10
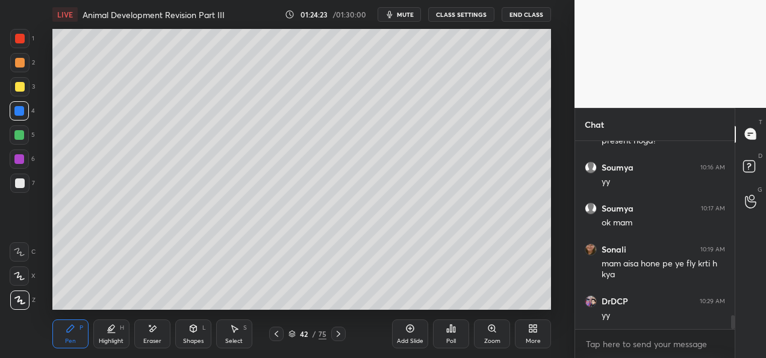
click at [19, 134] on div at bounding box center [19, 135] width 10 height 10
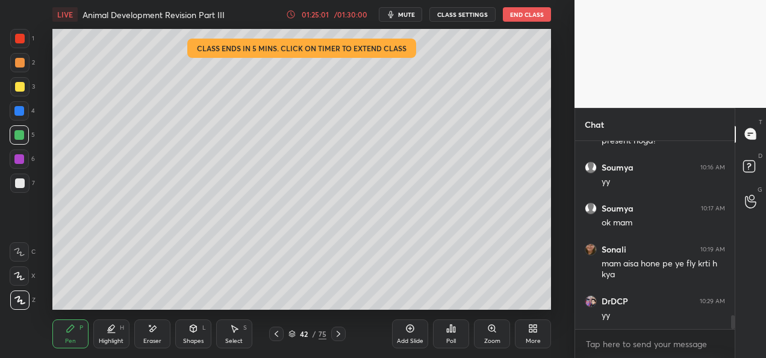
click at [17, 111] on div at bounding box center [19, 111] width 10 height 10
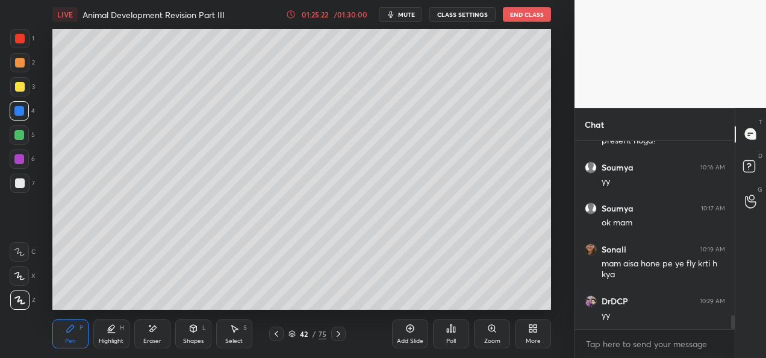
click at [274, 335] on icon at bounding box center [277, 334] width 10 height 10
click at [278, 336] on icon at bounding box center [277, 334] width 10 height 10
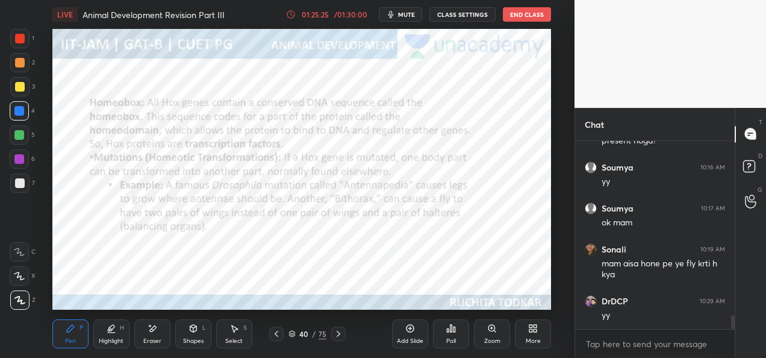
click at [340, 336] on icon at bounding box center [339, 334] width 10 height 10
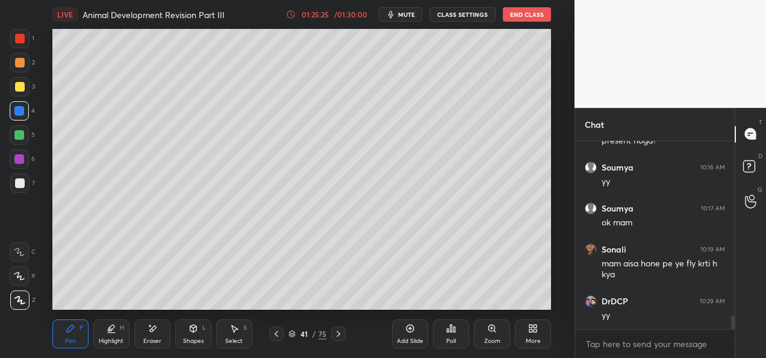
click at [337, 336] on icon at bounding box center [339, 334] width 10 height 10
click at [338, 336] on icon at bounding box center [339, 334] width 10 height 10
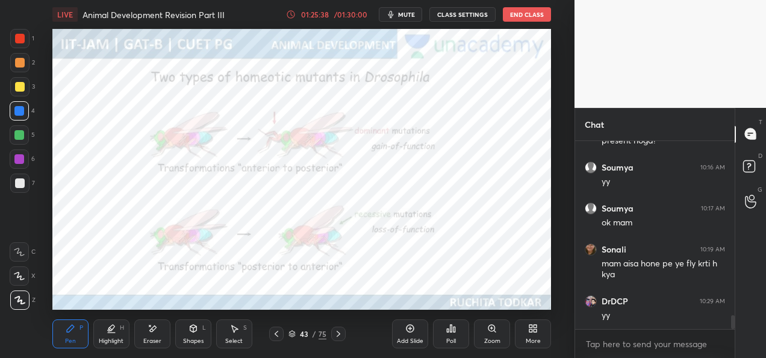
click at [336, 335] on icon at bounding box center [339, 334] width 10 height 10
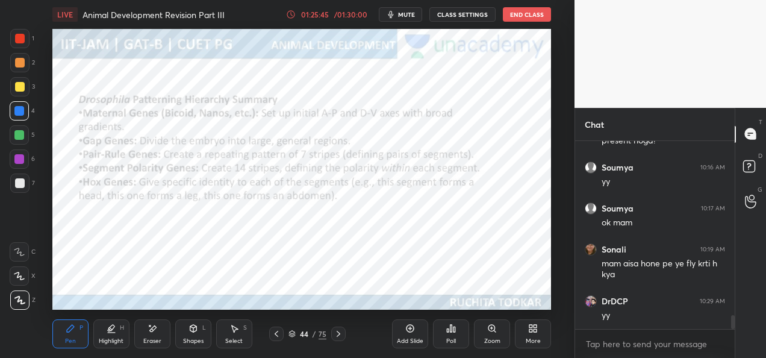
click at [341, 334] on icon at bounding box center [339, 334] width 10 height 10
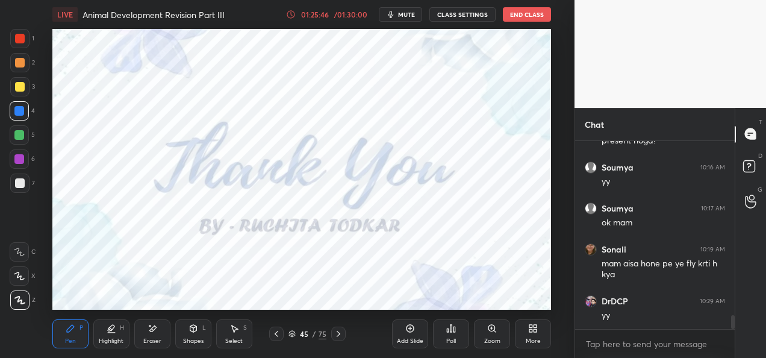
click at [276, 334] on icon at bounding box center [277, 334] width 10 height 10
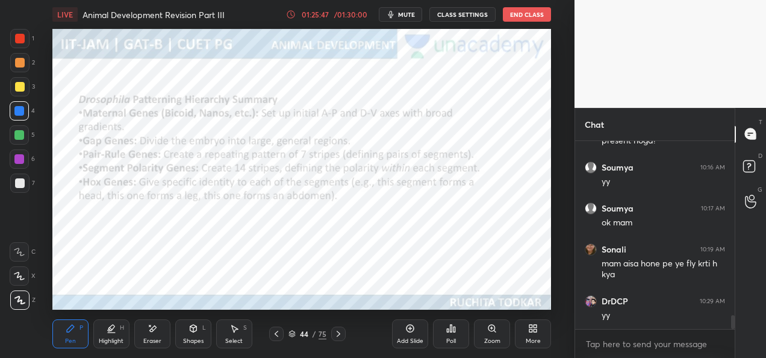
click at [279, 333] on icon at bounding box center [277, 334] width 10 height 10
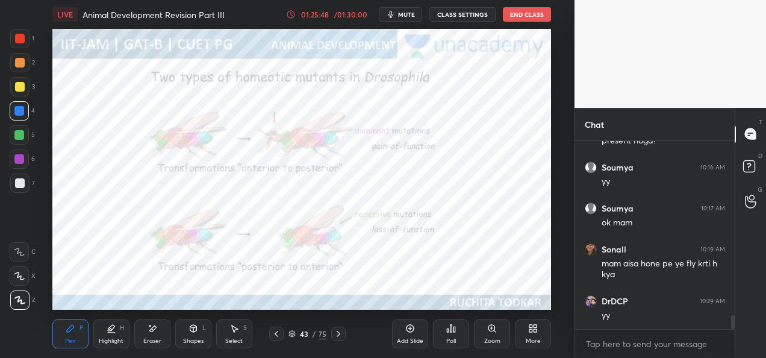
click at [334, 338] on div at bounding box center [338, 333] width 14 height 14
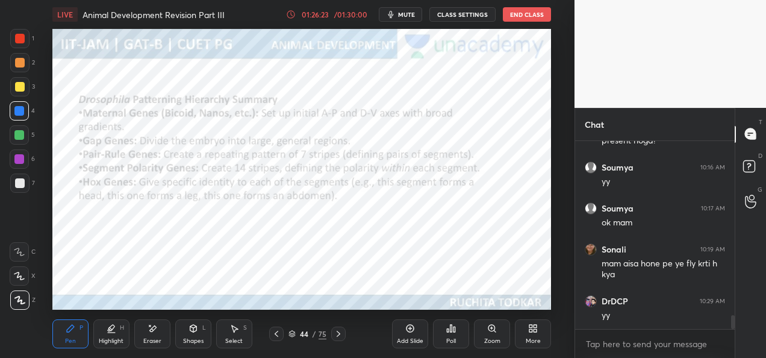
scroll to position [2351, 0]
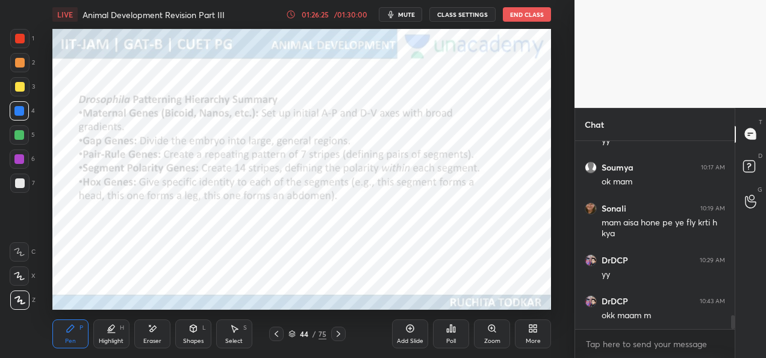
click at [332, 339] on div at bounding box center [338, 333] width 14 height 14
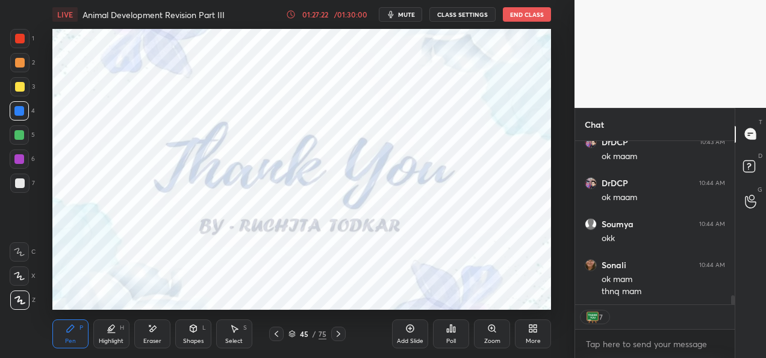
scroll to position [2849, 0]
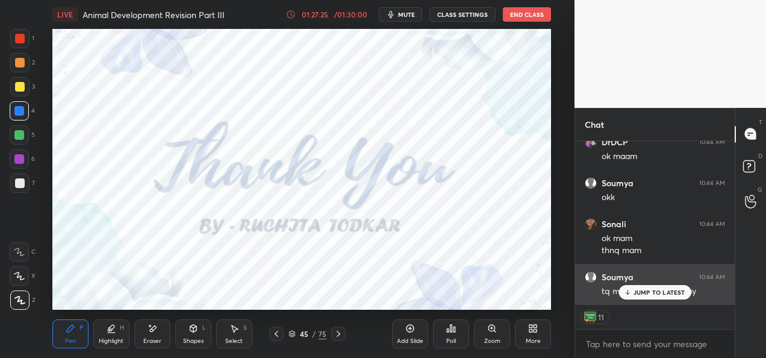
click at [647, 291] on p "JUMP TO LATEST" at bounding box center [660, 291] width 52 height 7
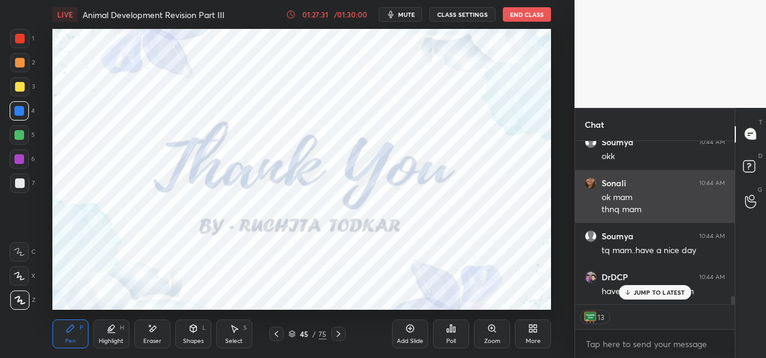
scroll to position [2931, 0]
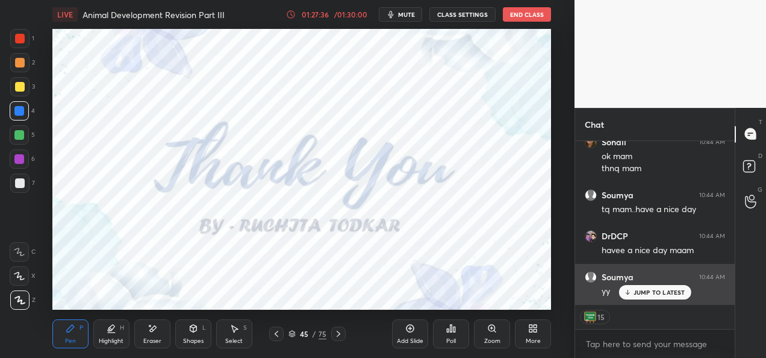
click at [653, 293] on p "JUMP TO LATEST" at bounding box center [660, 291] width 52 height 7
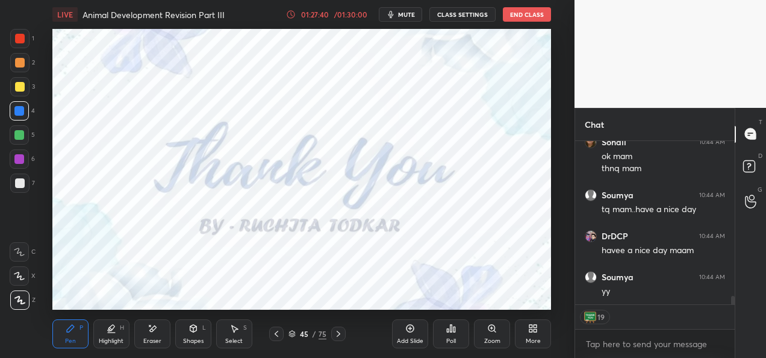
click at [524, 19] on button "End Class" at bounding box center [527, 14] width 48 height 14
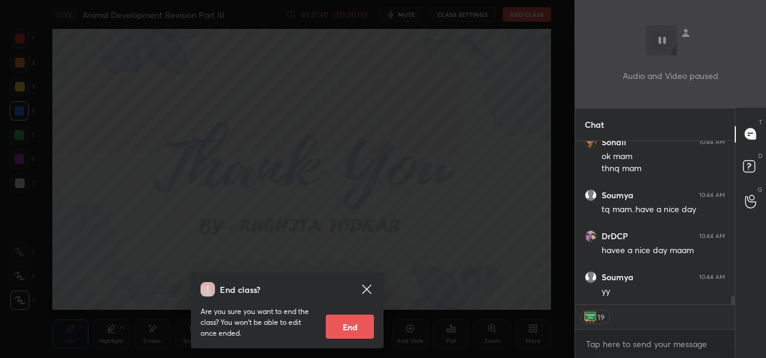
click at [354, 324] on button "End" at bounding box center [350, 326] width 48 height 24
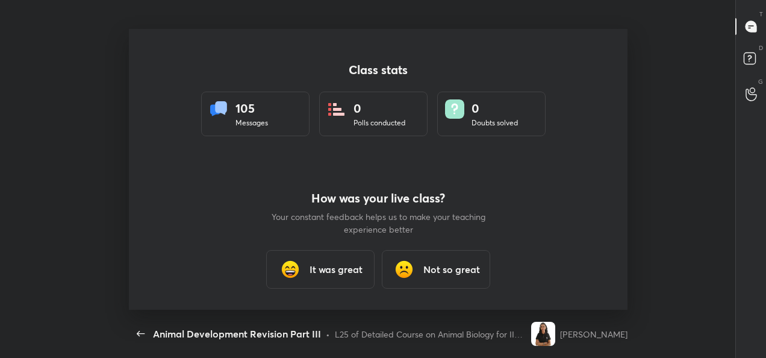
scroll to position [0, 0]
type textarea "x"
